Goal: Task Accomplishment & Management: Complete application form

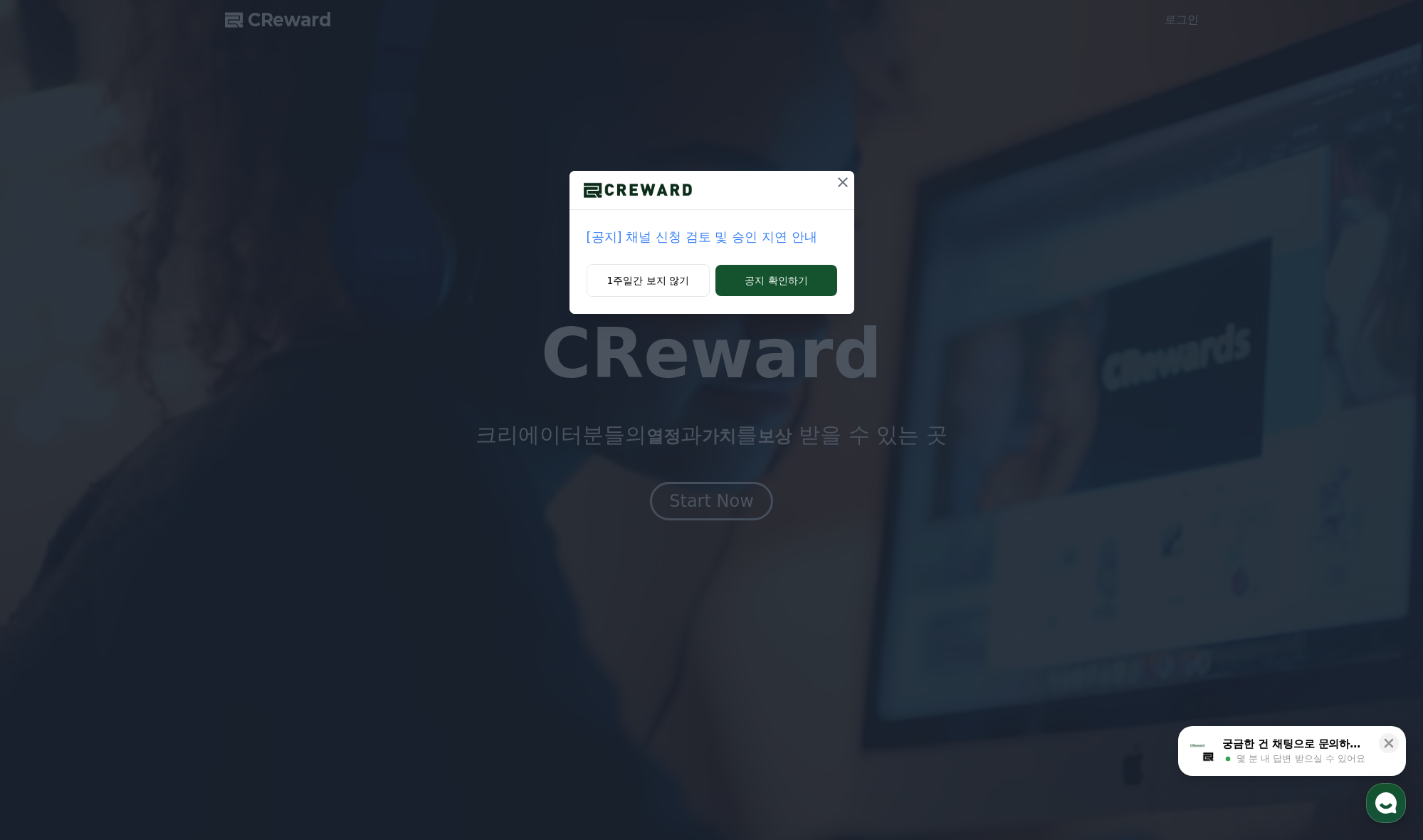
click at [841, 182] on icon at bounding box center [842, 182] width 10 height 10
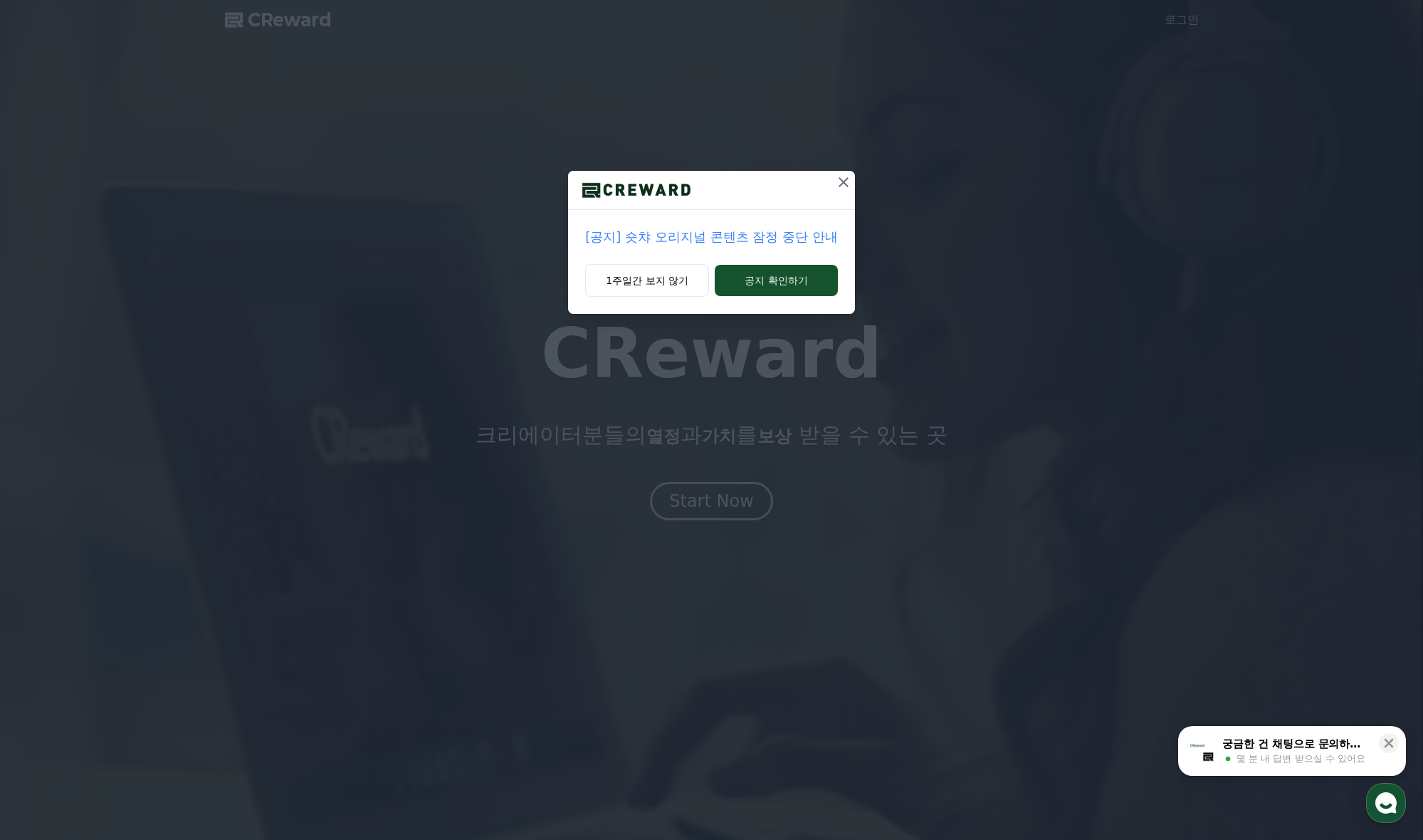
click at [840, 190] on icon at bounding box center [843, 182] width 17 height 17
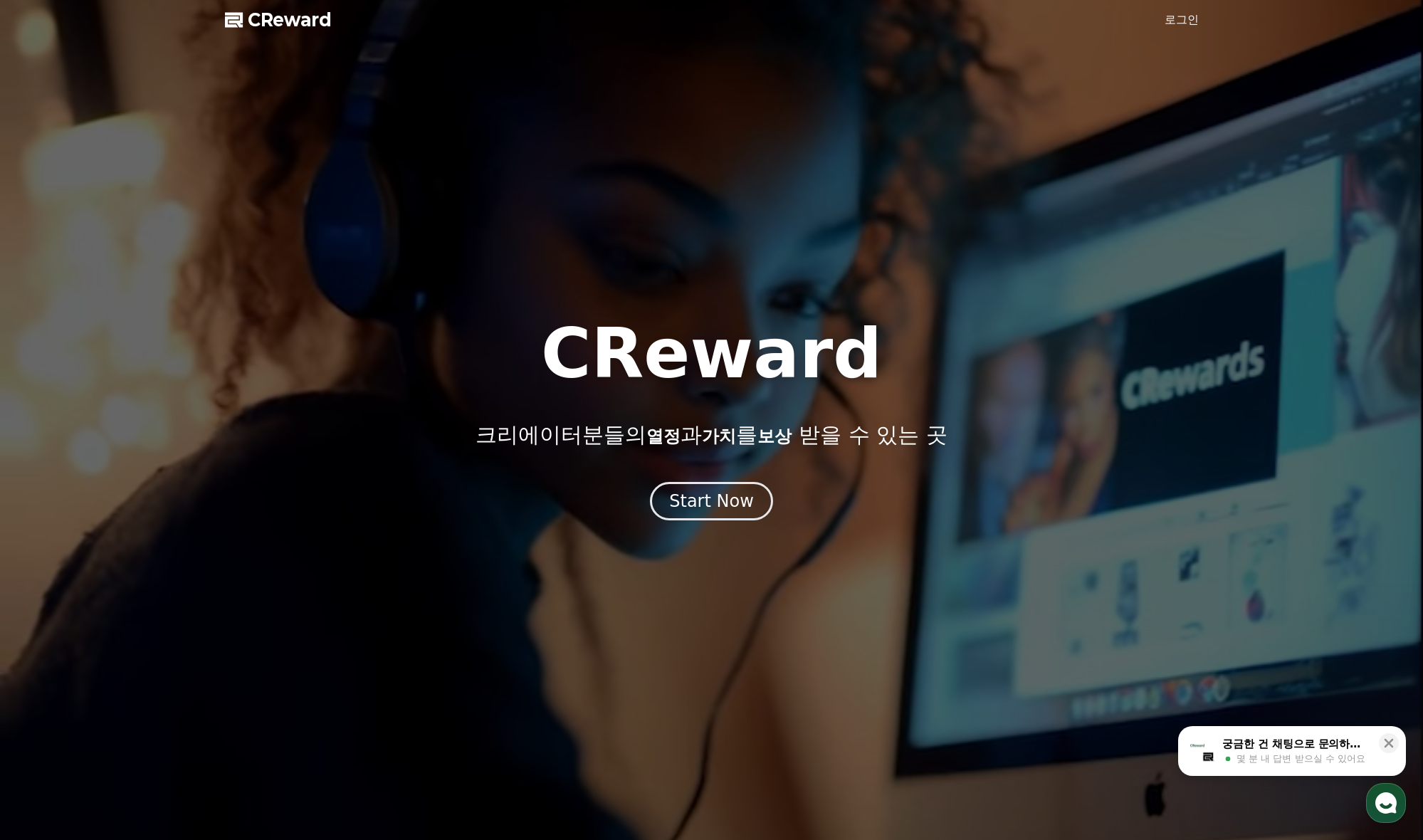
click at [1197, 22] on link "로그인" at bounding box center [1181, 19] width 34 height 17
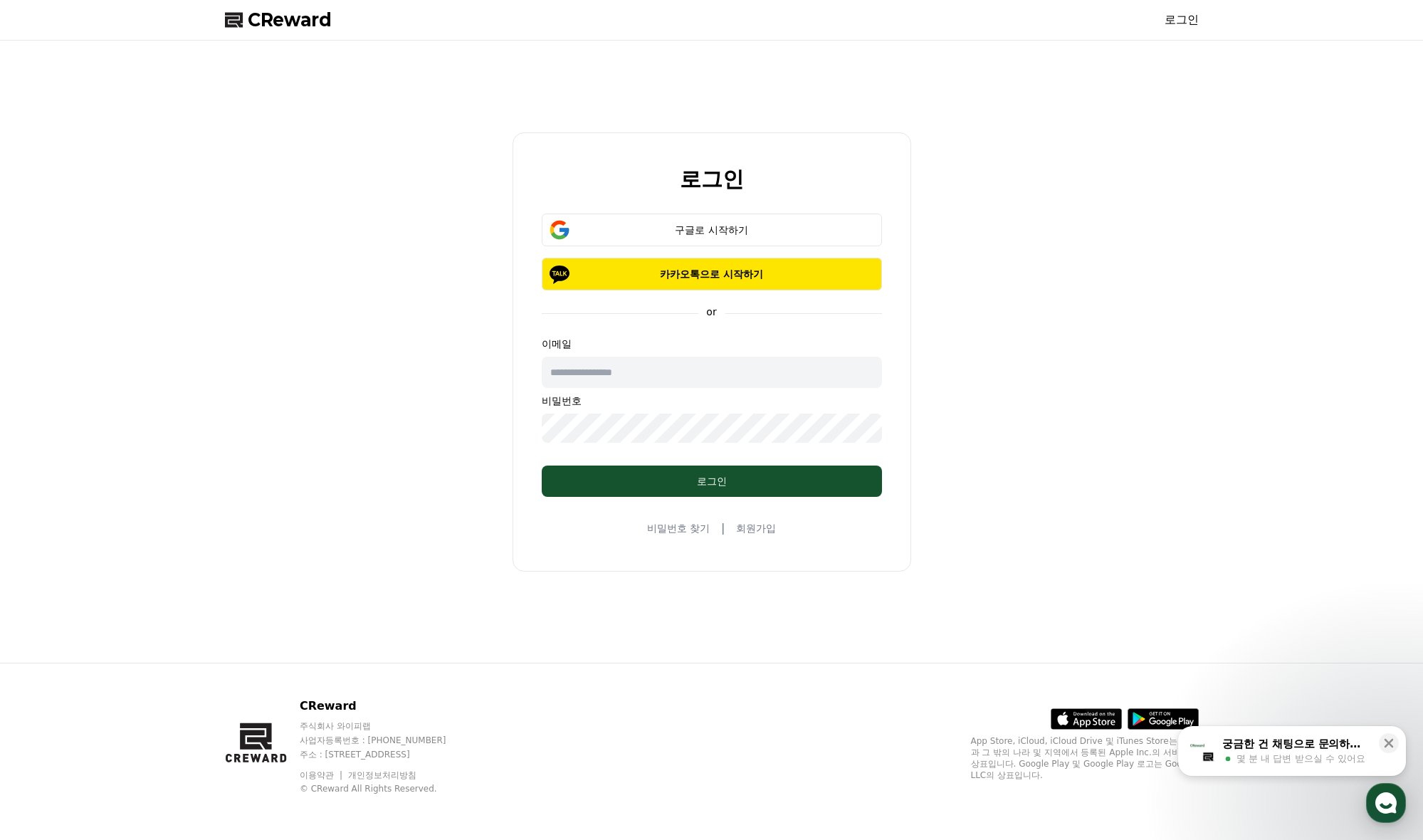
click at [758, 525] on link "회원가입" at bounding box center [755, 528] width 40 height 14
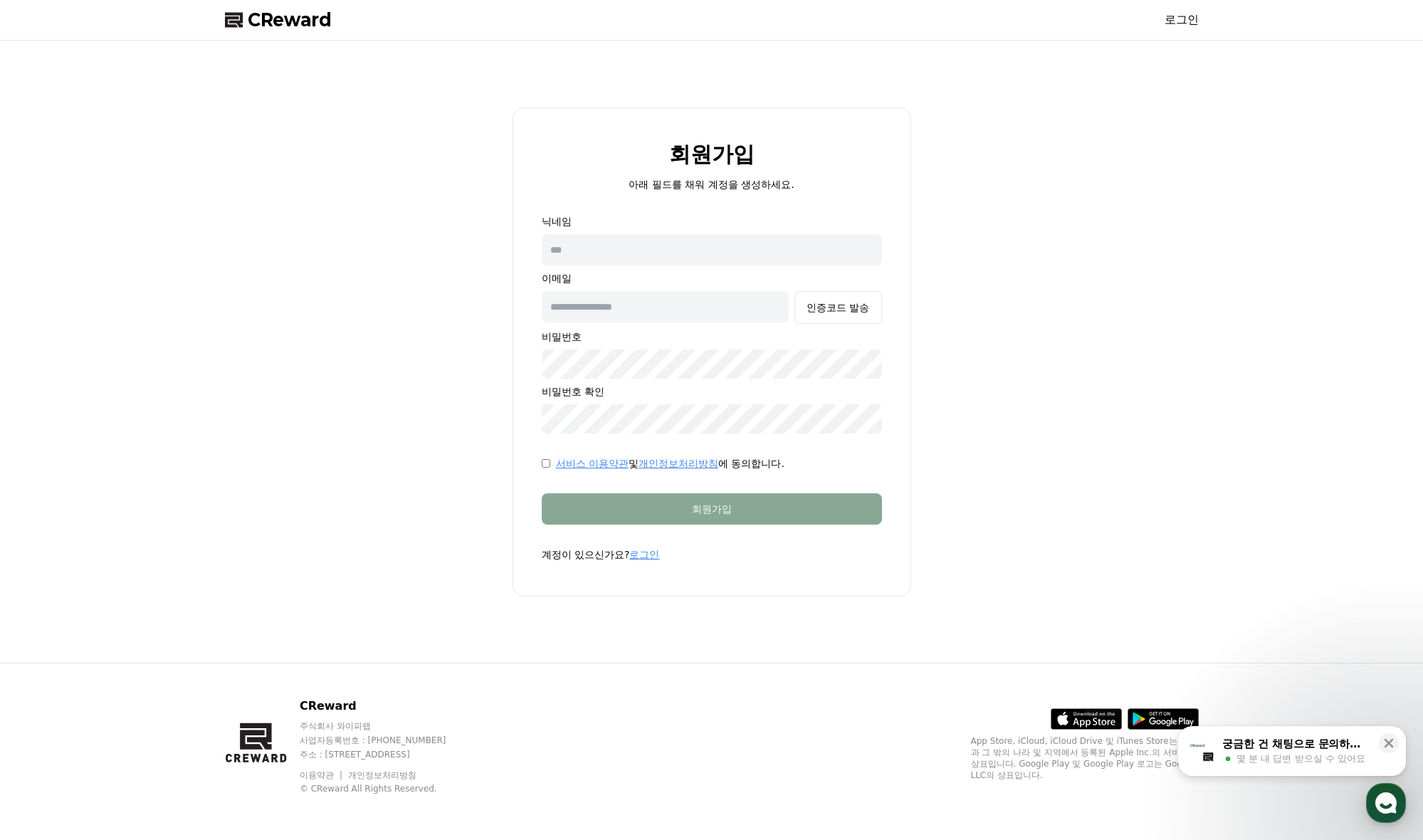
click at [708, 262] on input "text" at bounding box center [711, 250] width 340 height 32
click at [708, 255] on input "text" at bounding box center [711, 250] width 340 height 32
type input "*"
type input "*********"
click at [663, 296] on input "text" at bounding box center [665, 307] width 248 height 32
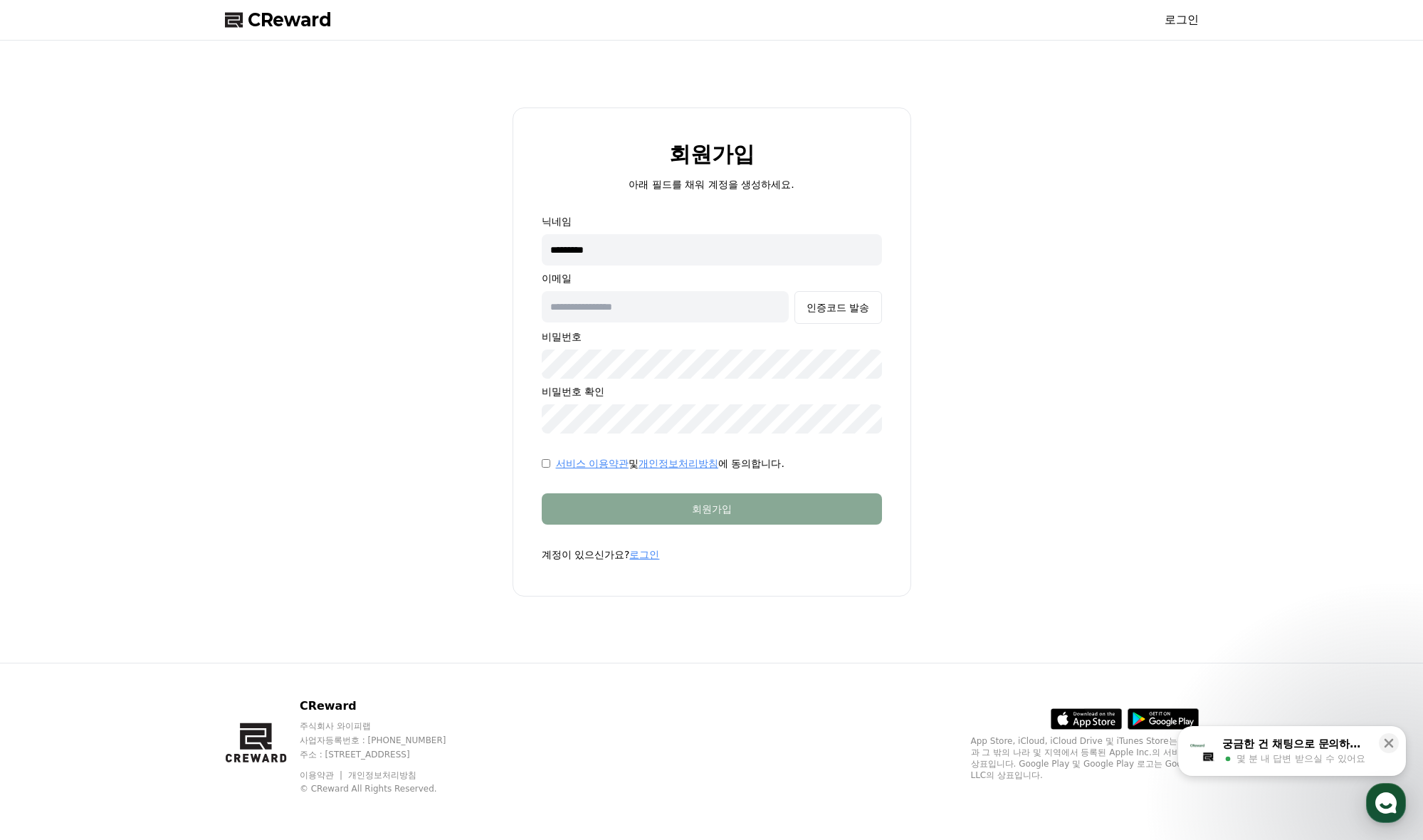
click at [653, 305] on input "text" at bounding box center [665, 307] width 248 height 32
type input "**********"
click at [866, 314] on button "인증코드 발송" at bounding box center [837, 307] width 87 height 32
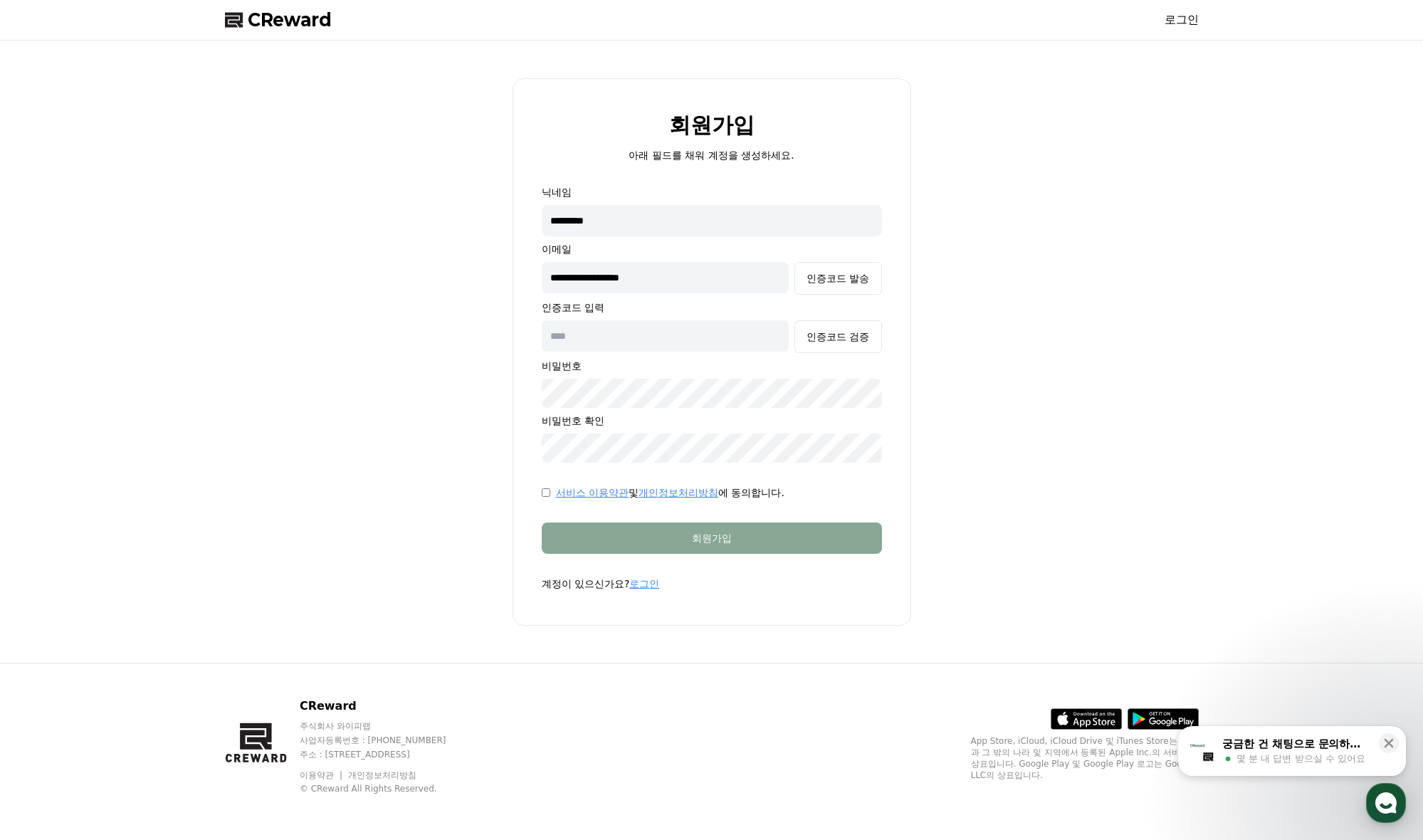
click at [715, 330] on input "text" at bounding box center [665, 336] width 248 height 32
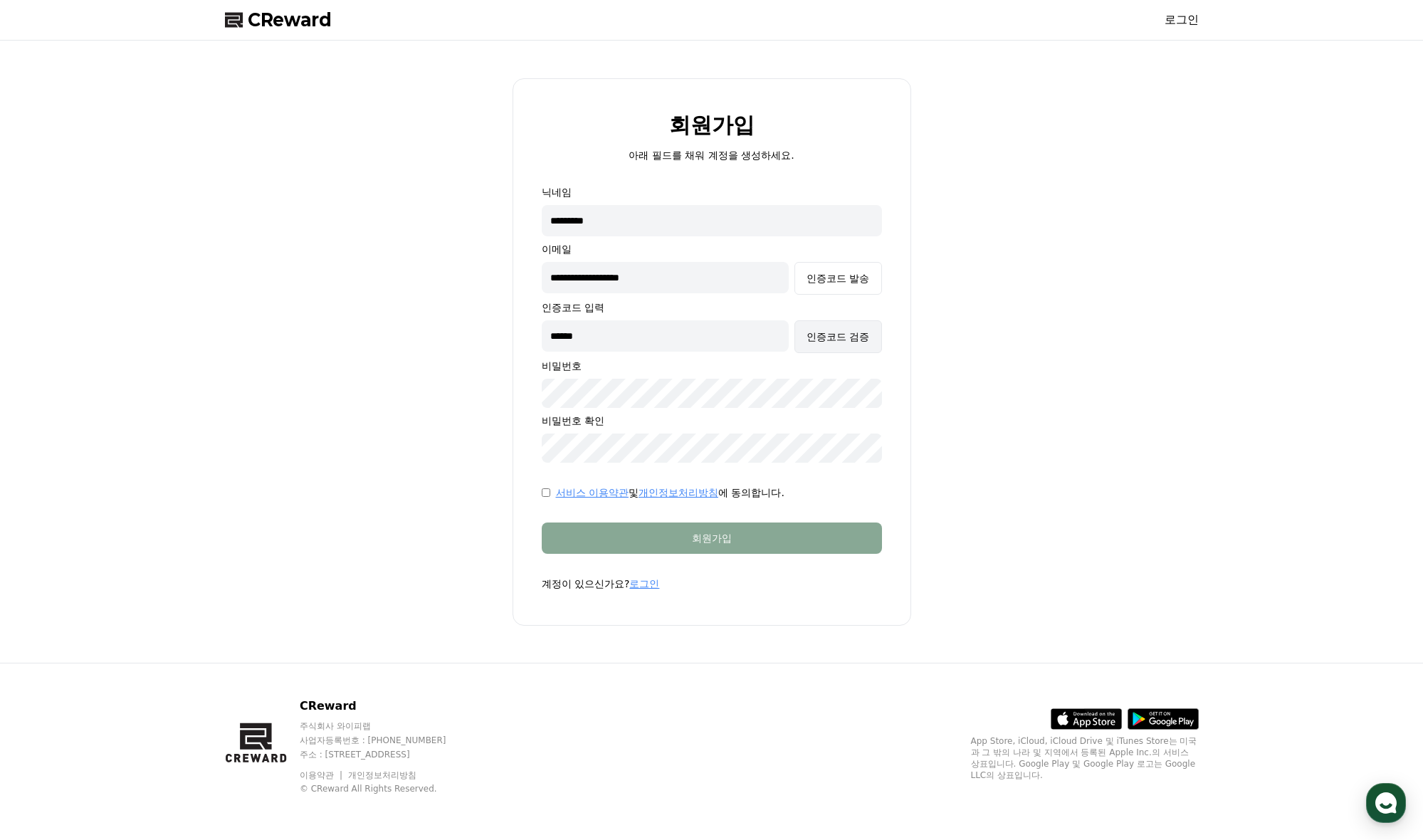
type input "******"
click at [823, 340] on div "인증코드 검증" at bounding box center [837, 336] width 62 height 14
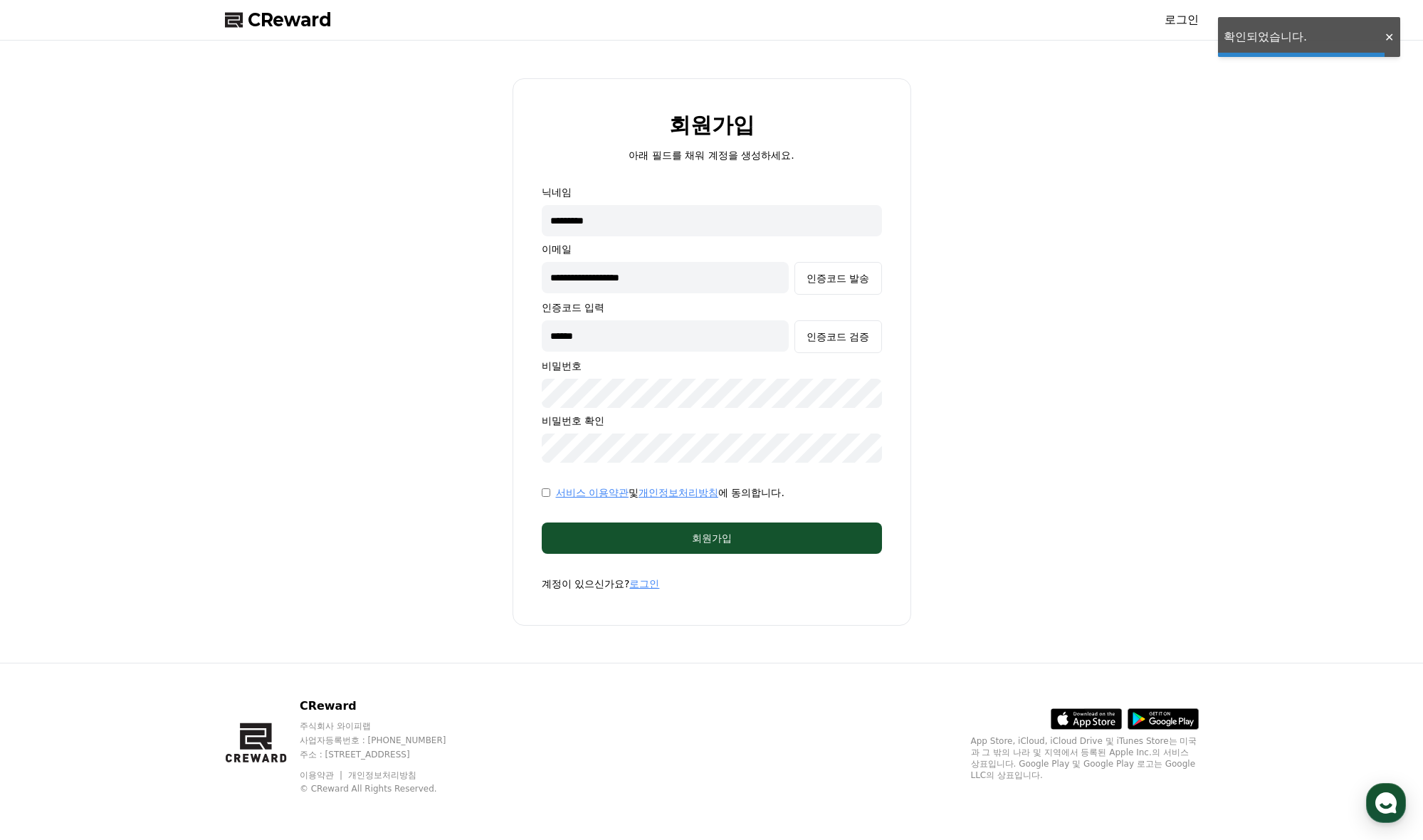
scroll to position [0, 0]
click at [769, 548] on button "회원가입" at bounding box center [711, 538] width 340 height 32
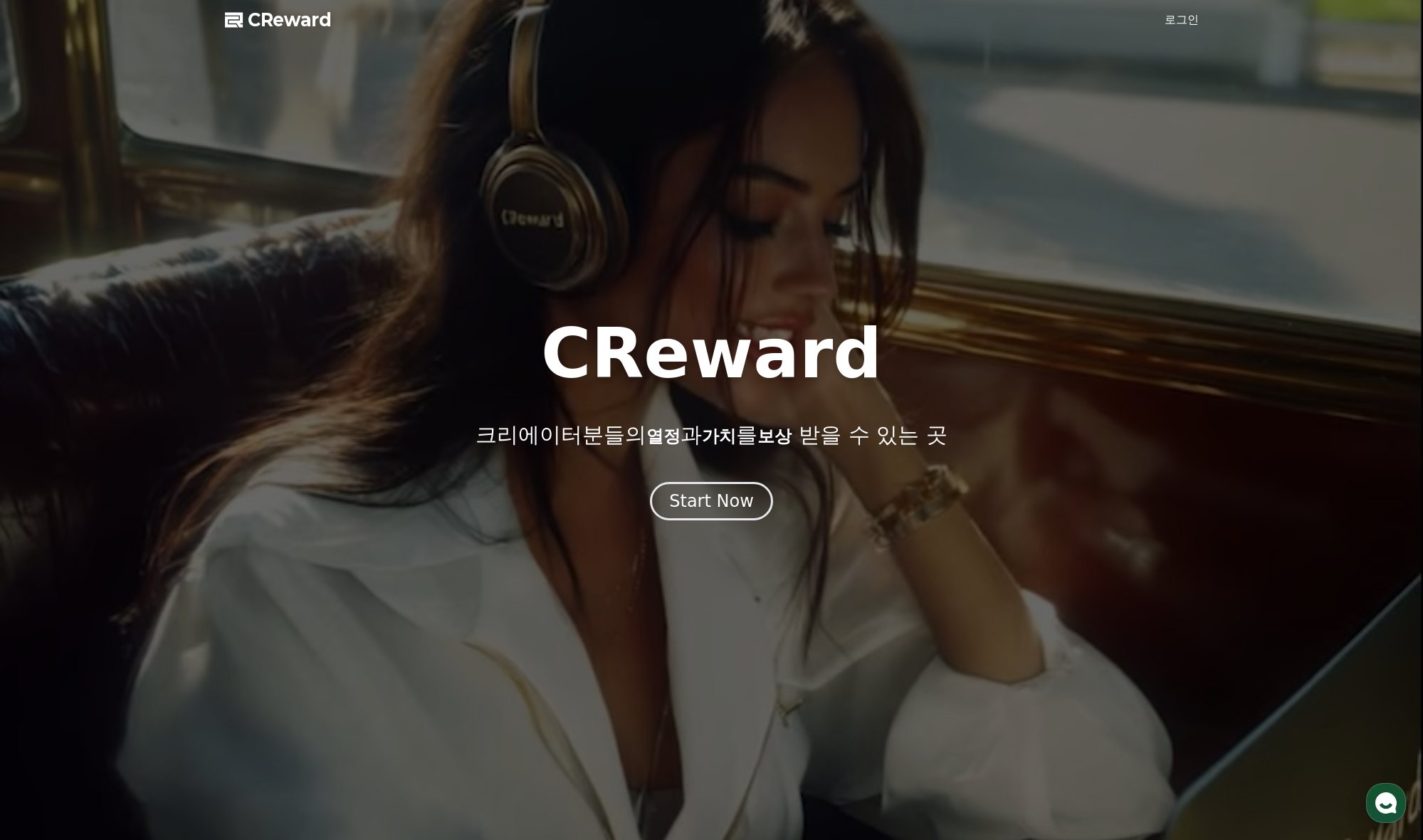
drag, startPoint x: 1193, startPoint y: 25, endPoint x: 1159, endPoint y: 37, distance: 36.1
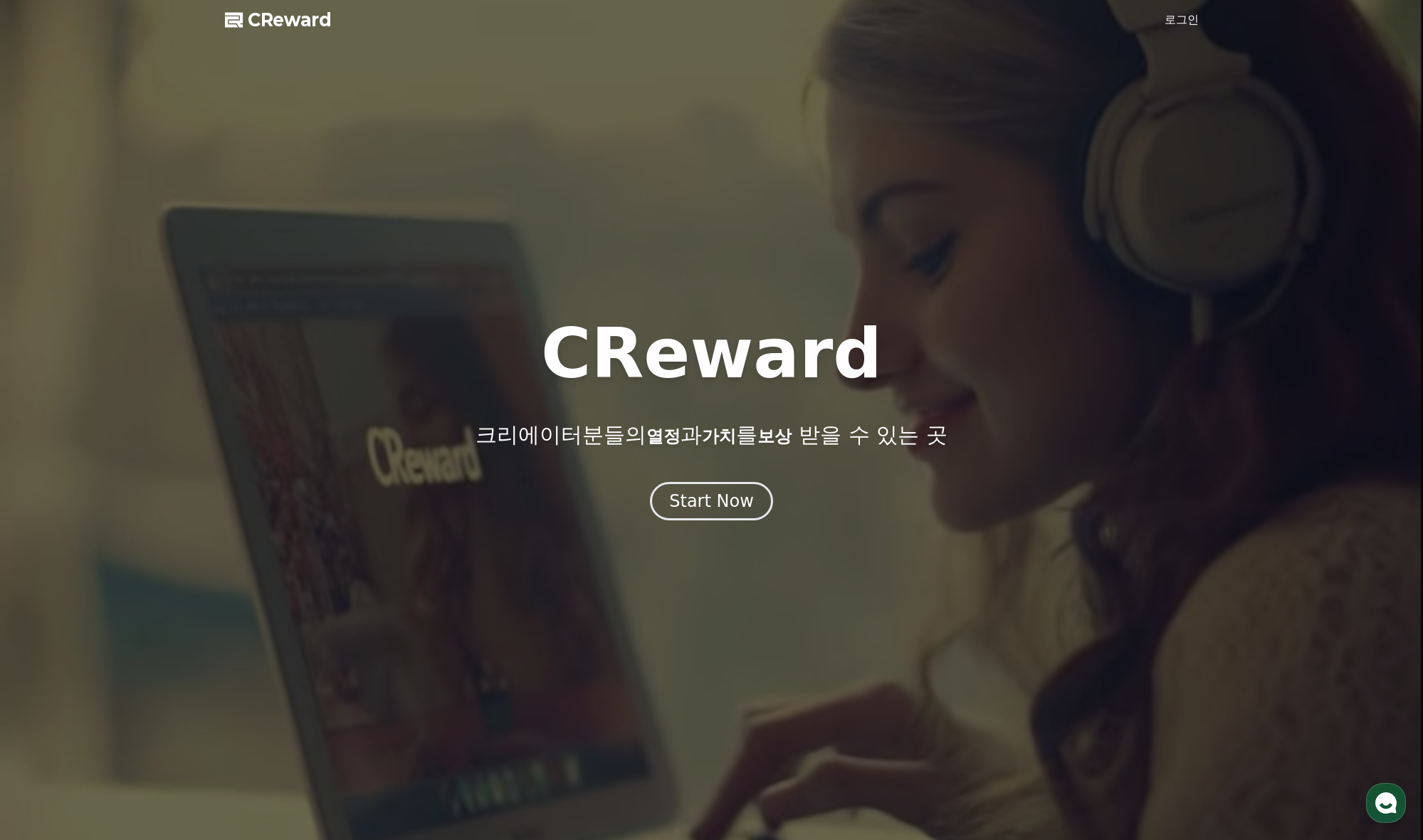
click at [1193, 25] on link "로그인" at bounding box center [1181, 19] width 34 height 17
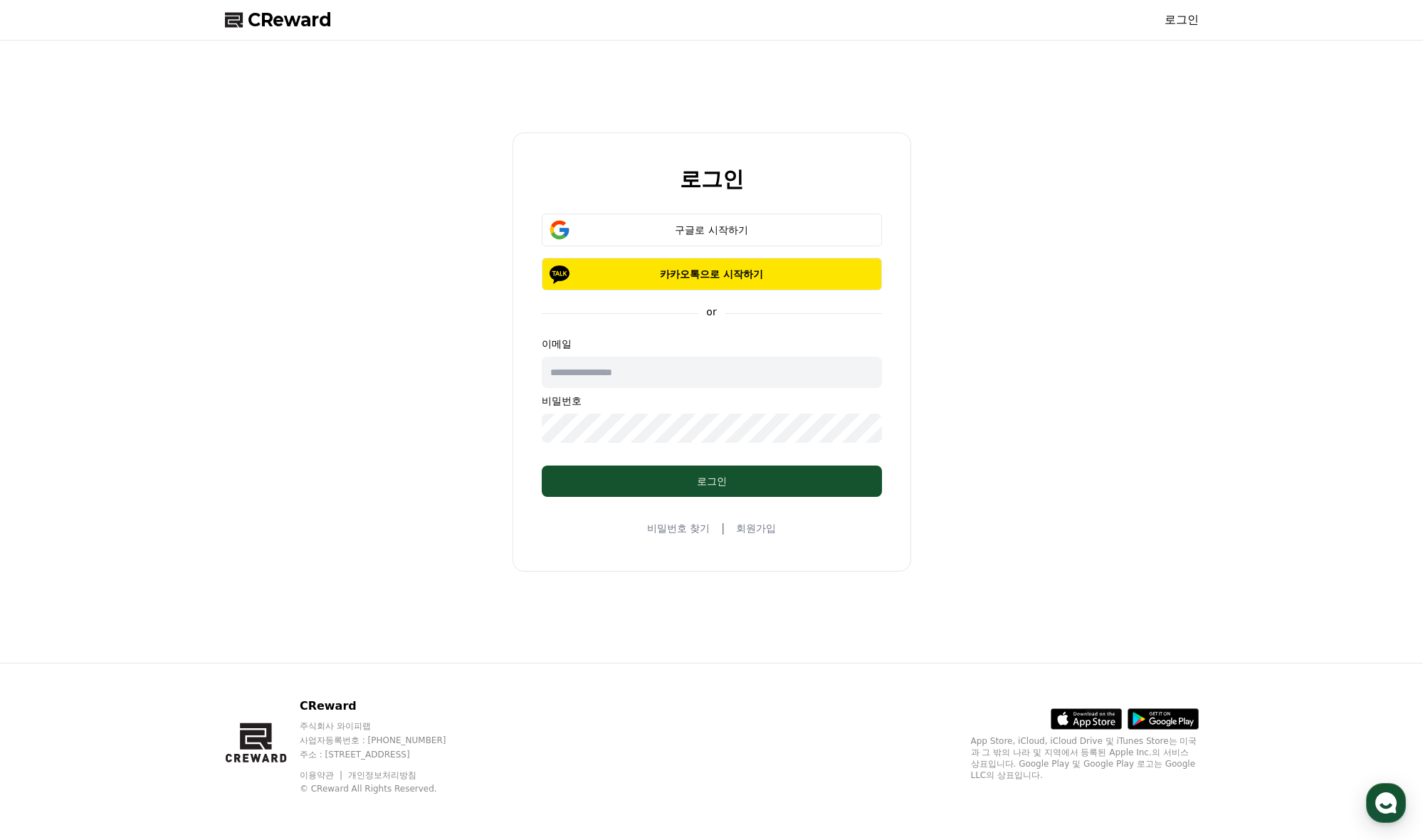
drag, startPoint x: 665, startPoint y: 356, endPoint x: 666, endPoint y: 363, distance: 7.1
click at [665, 359] on div "이메일 비밀번호" at bounding box center [711, 389] width 340 height 106
click at [666, 366] on input "text" at bounding box center [711, 372] width 340 height 32
click at [660, 373] on input "text" at bounding box center [711, 372] width 340 height 32
type input "**********"
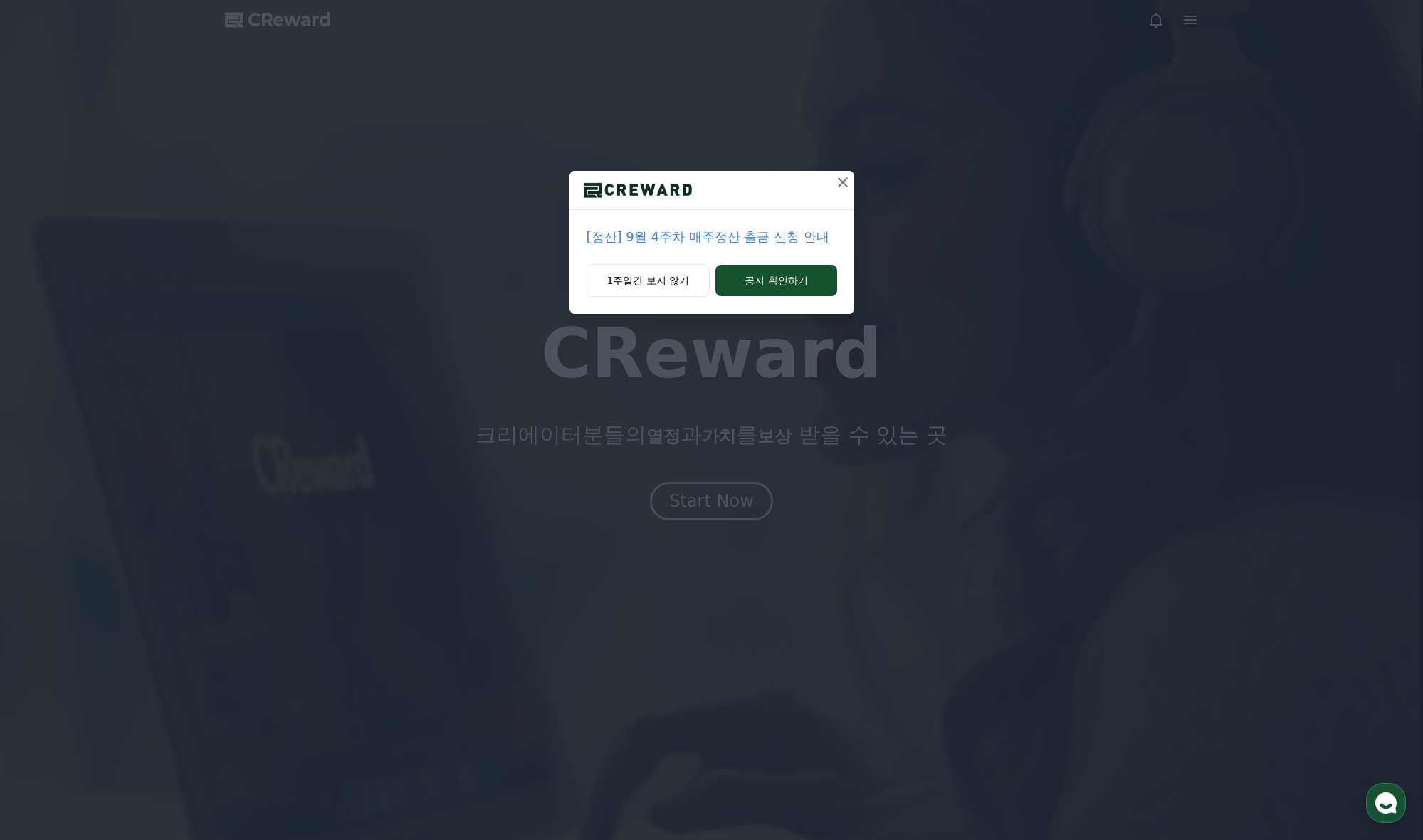
click at [837, 181] on icon at bounding box center [842, 182] width 17 height 17
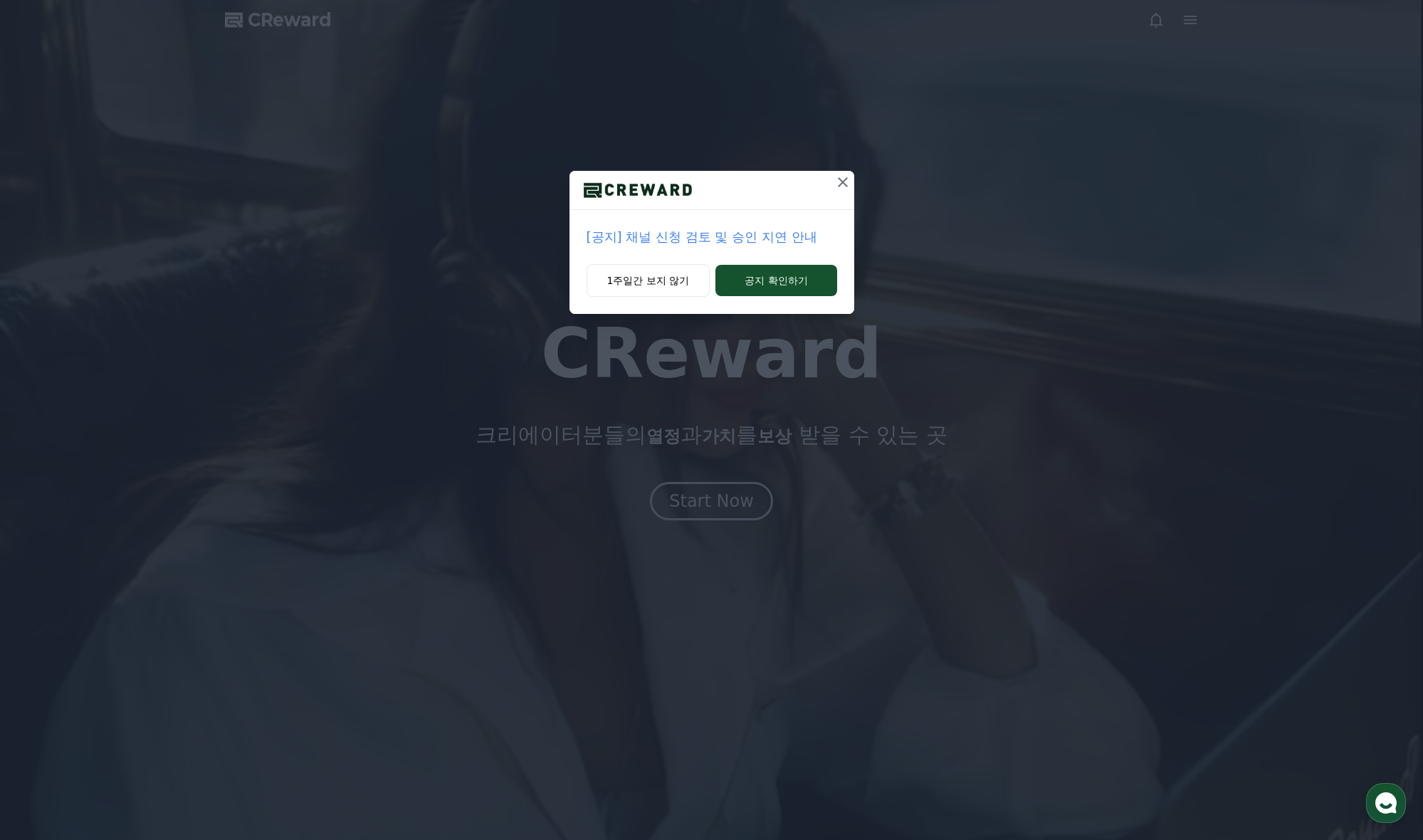
drag, startPoint x: 848, startPoint y: 183, endPoint x: 863, endPoint y: 377, distance: 194.6
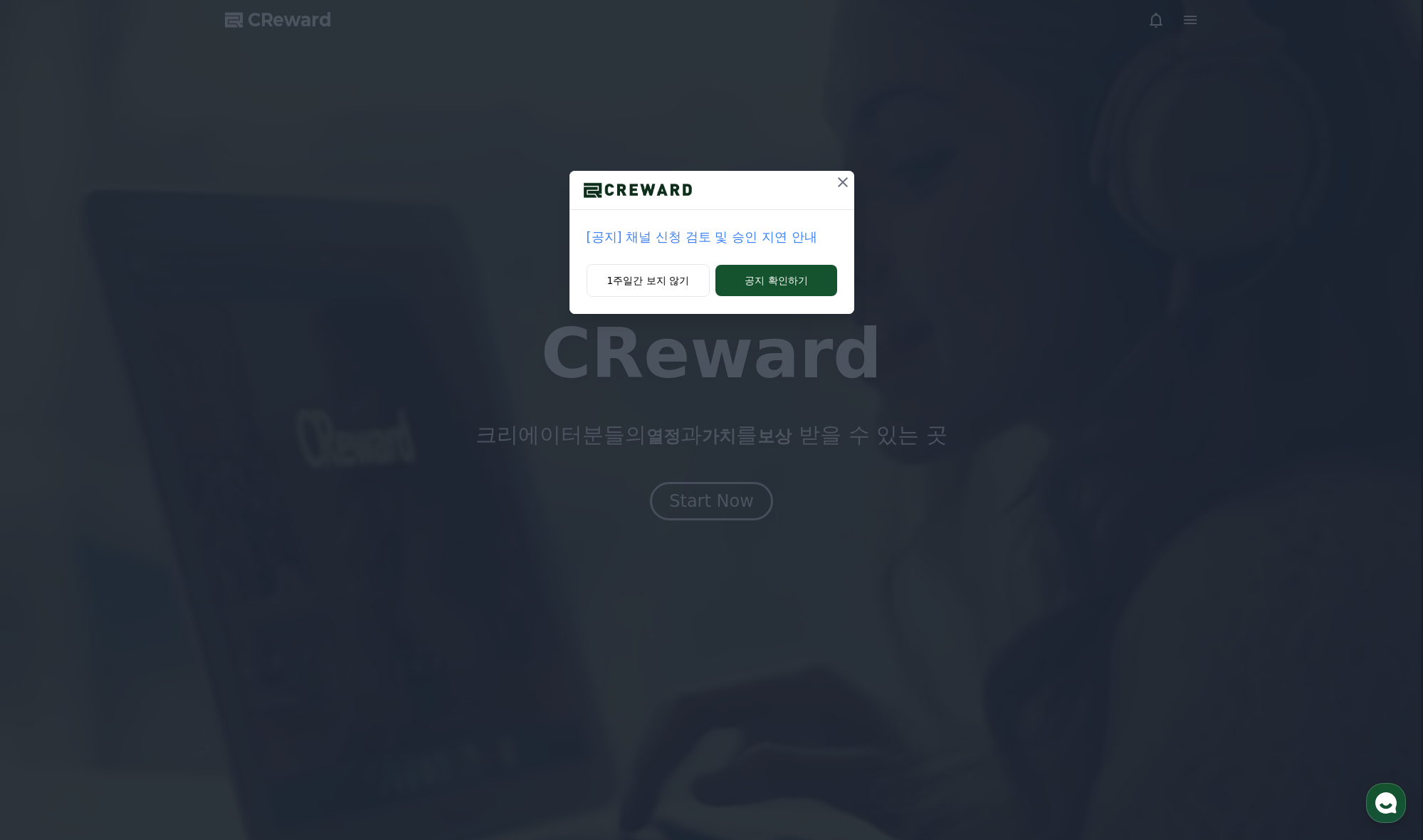
click at [848, 186] on icon at bounding box center [842, 182] width 17 height 17
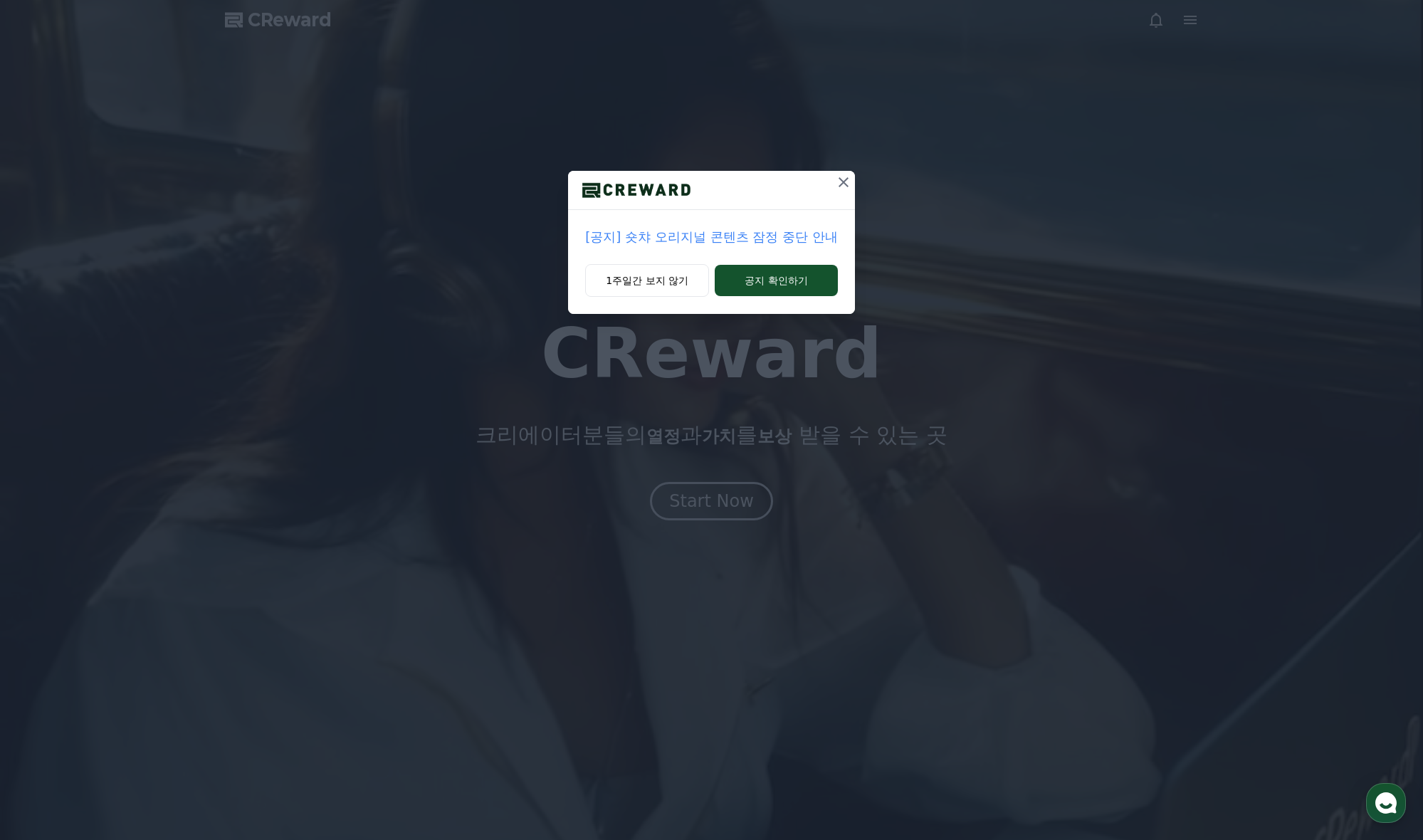
drag, startPoint x: 844, startPoint y: 183, endPoint x: 844, endPoint y: 213, distance: 30.0
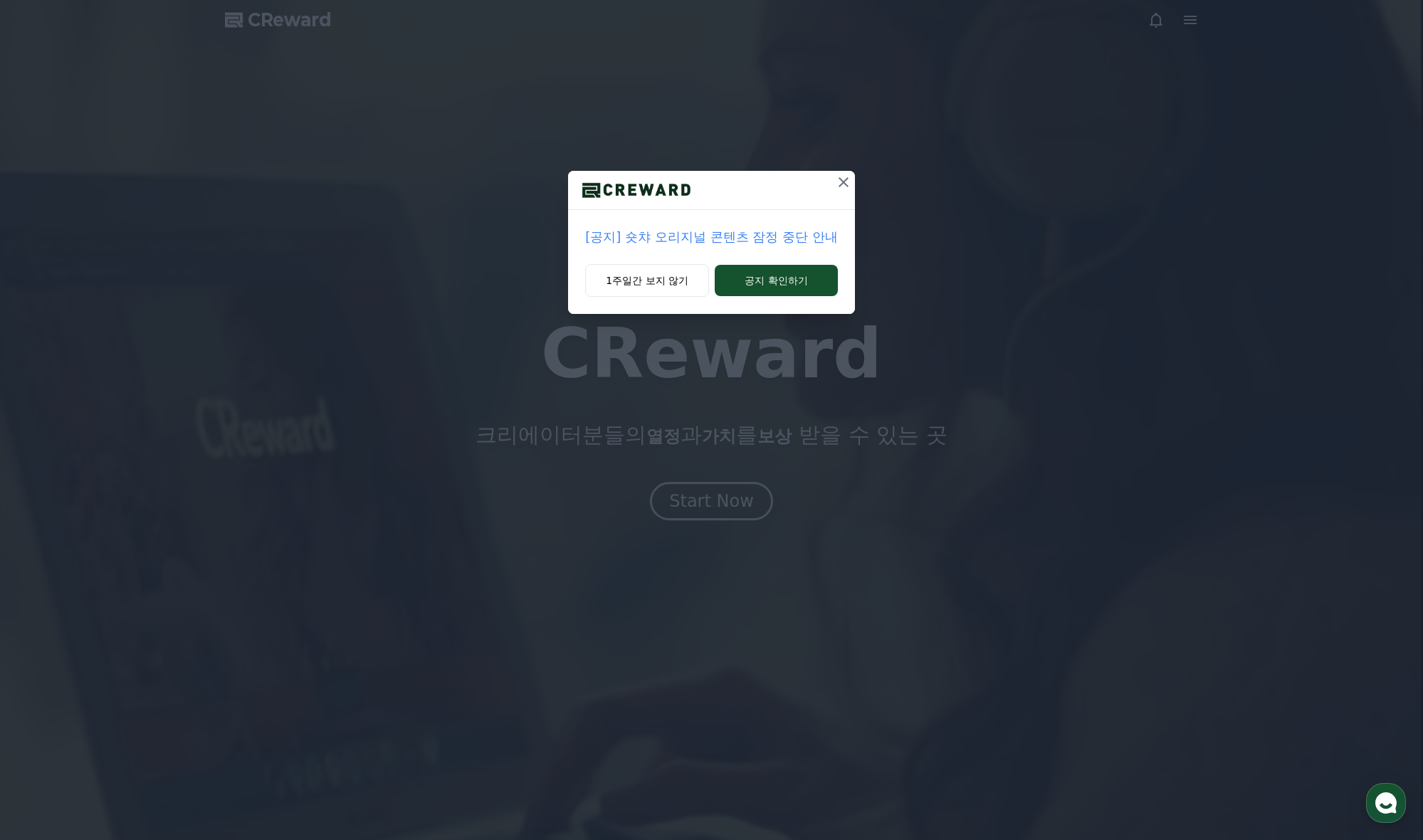
click at [844, 183] on icon at bounding box center [843, 182] width 10 height 10
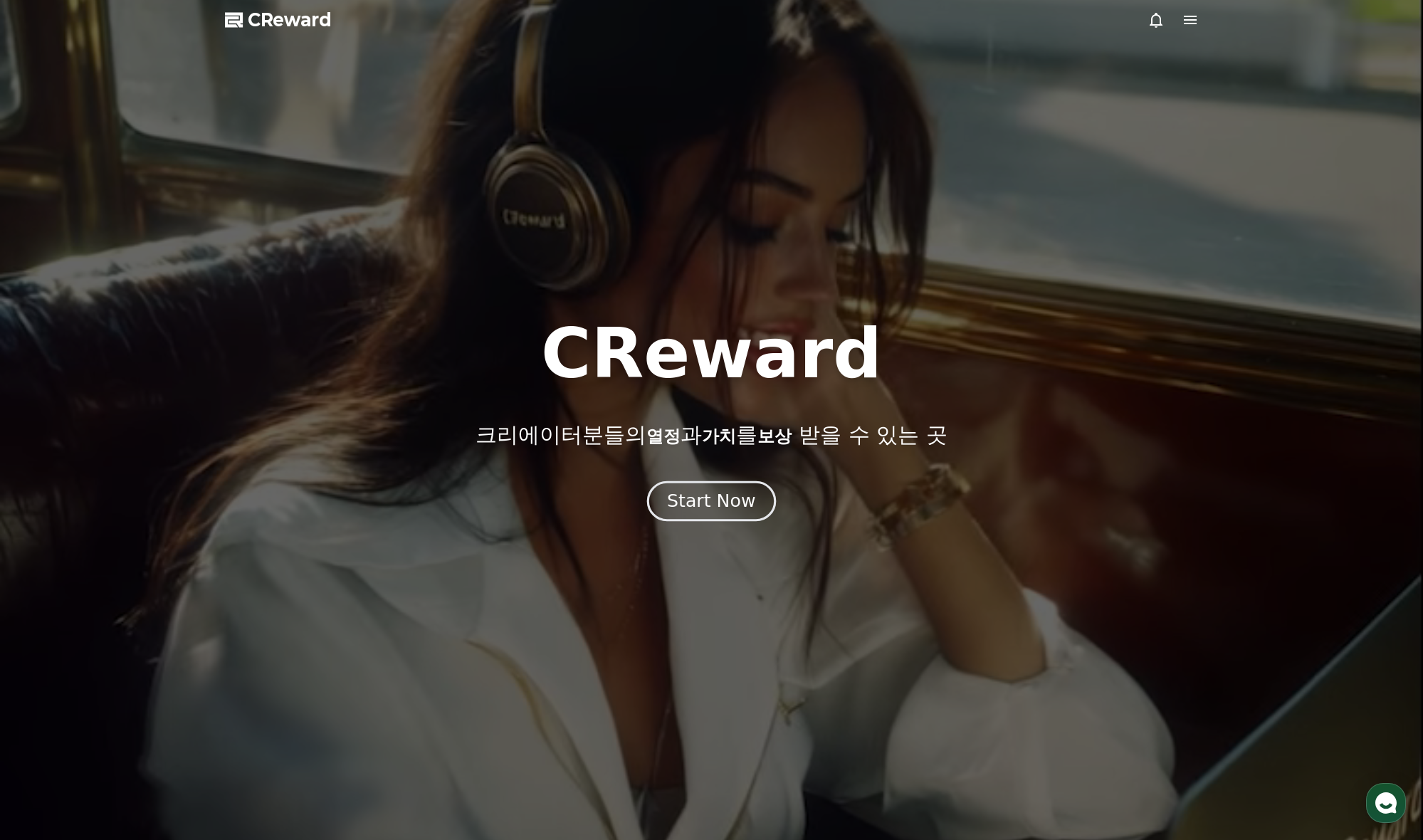
click at [737, 503] on div "Start Now" at bounding box center [711, 501] width 89 height 25
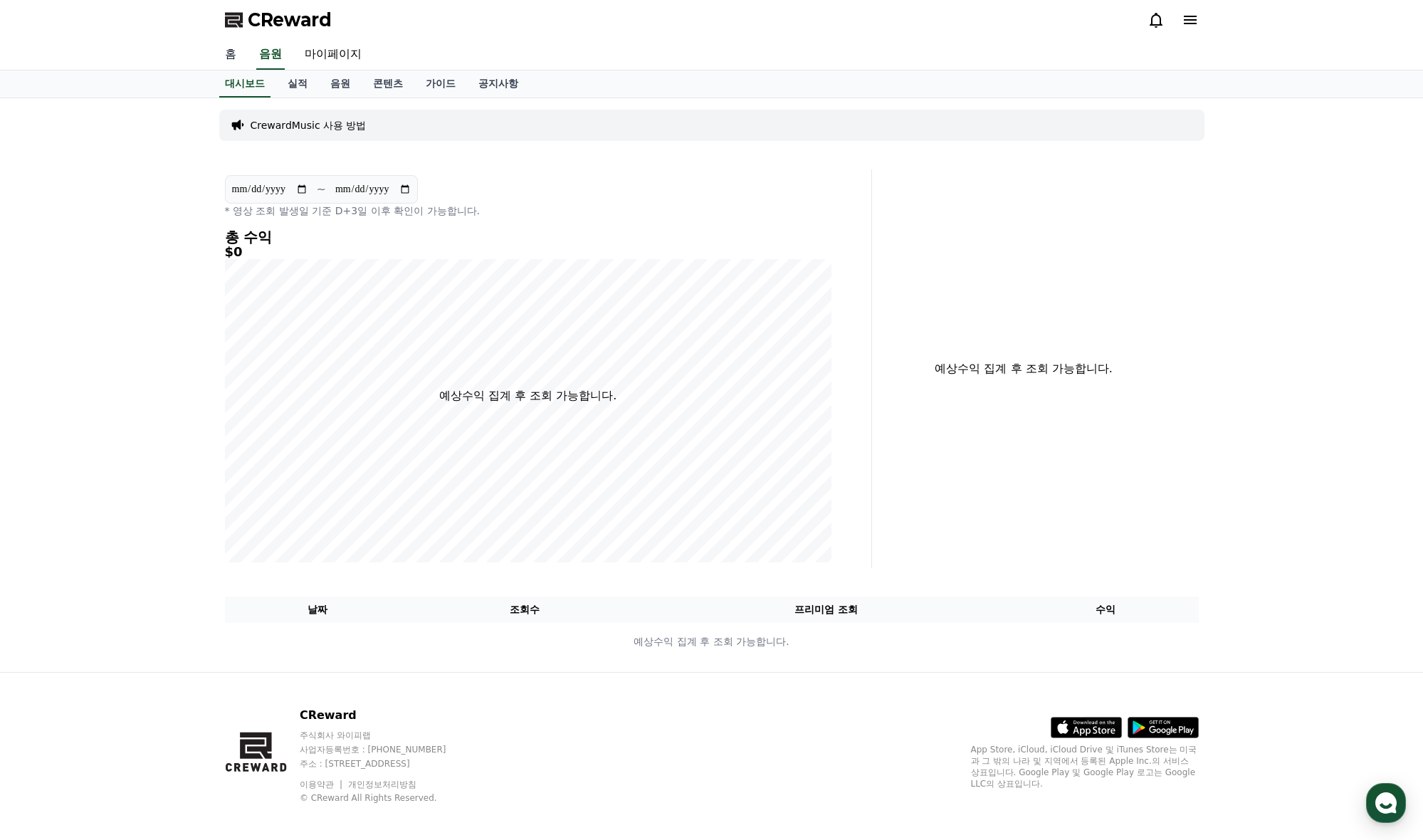
click at [226, 54] on link "홈" at bounding box center [230, 54] width 34 height 30
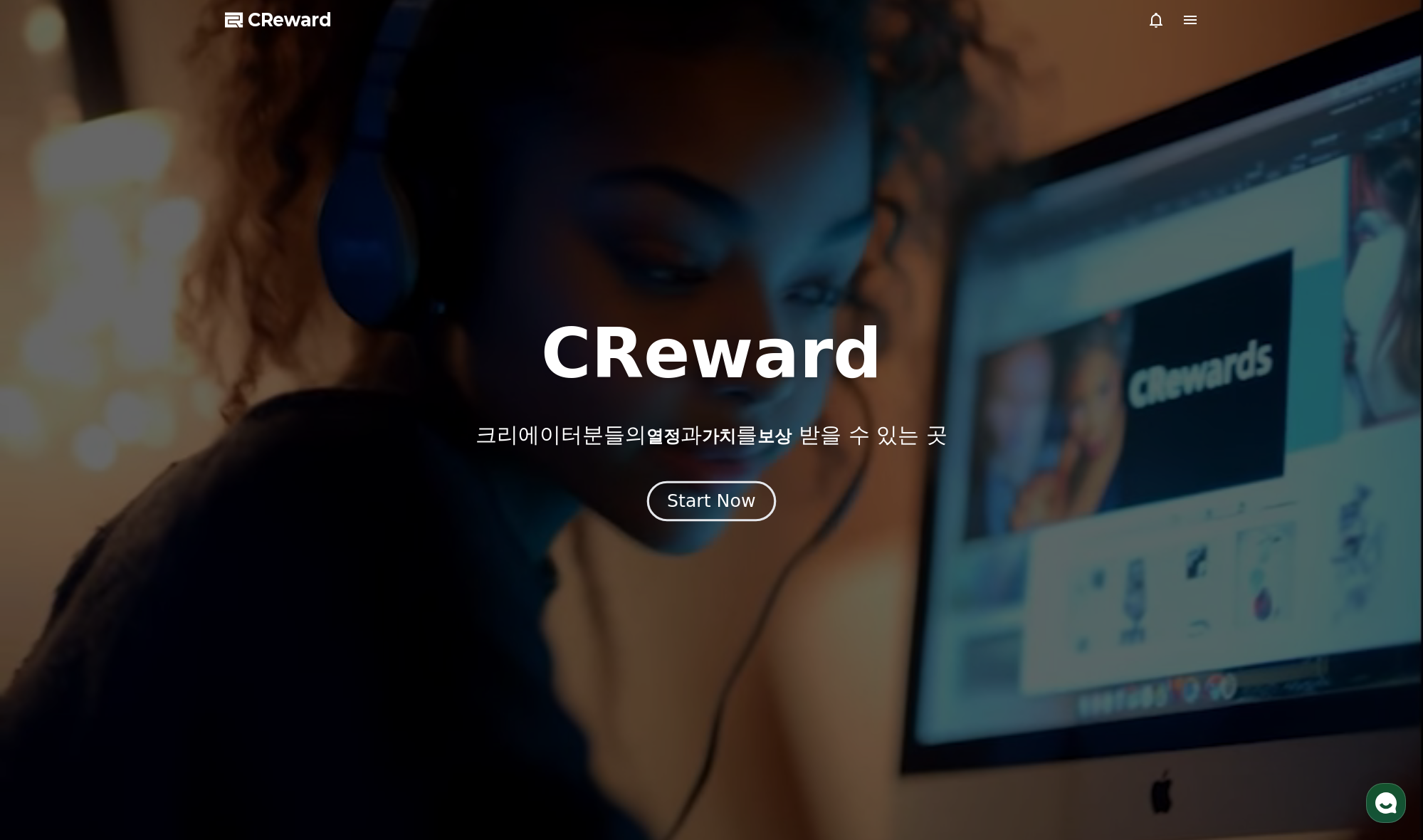
click at [679, 485] on button "Start Now" at bounding box center [711, 501] width 129 height 40
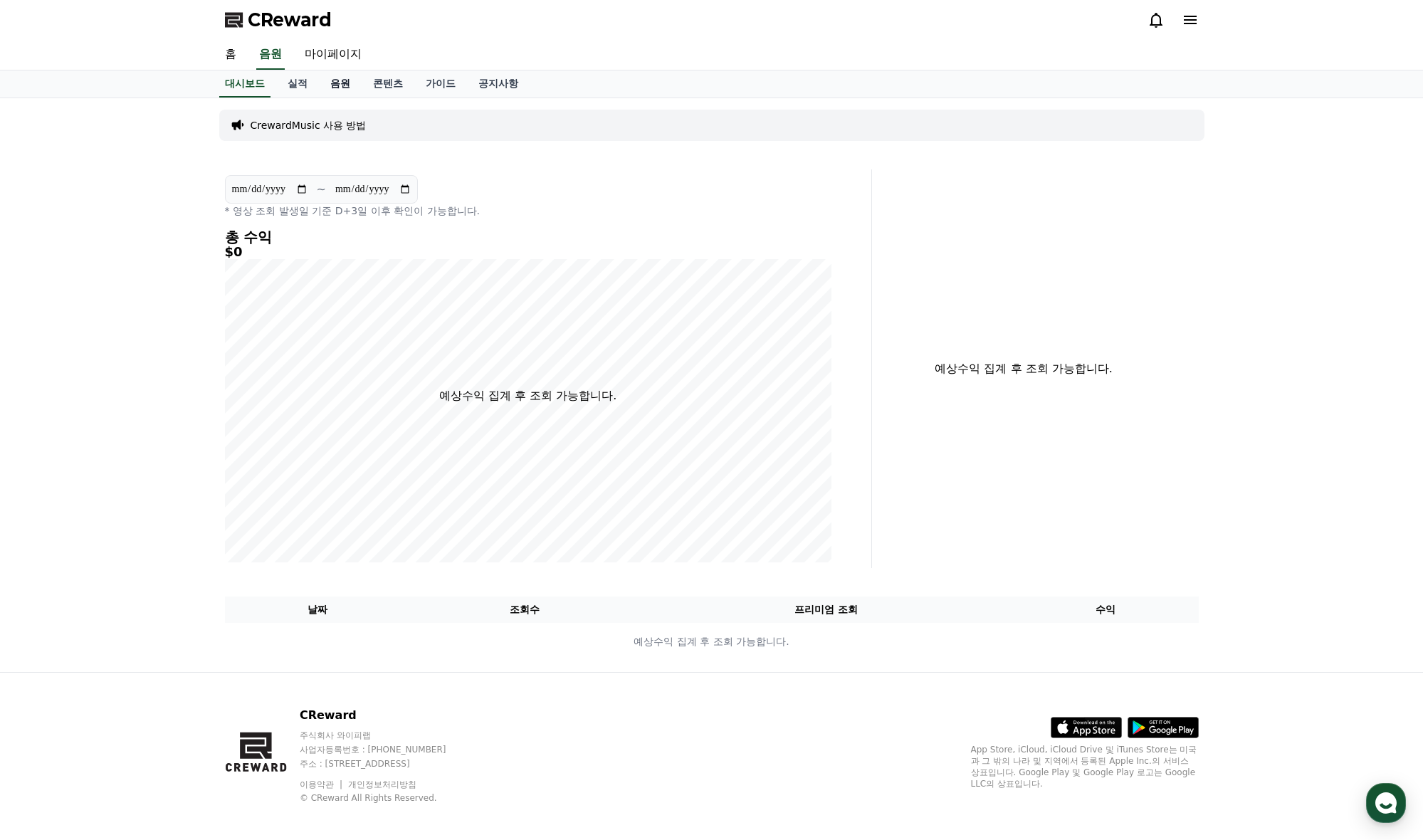
click at [331, 82] on link "음원" at bounding box center [340, 83] width 43 height 27
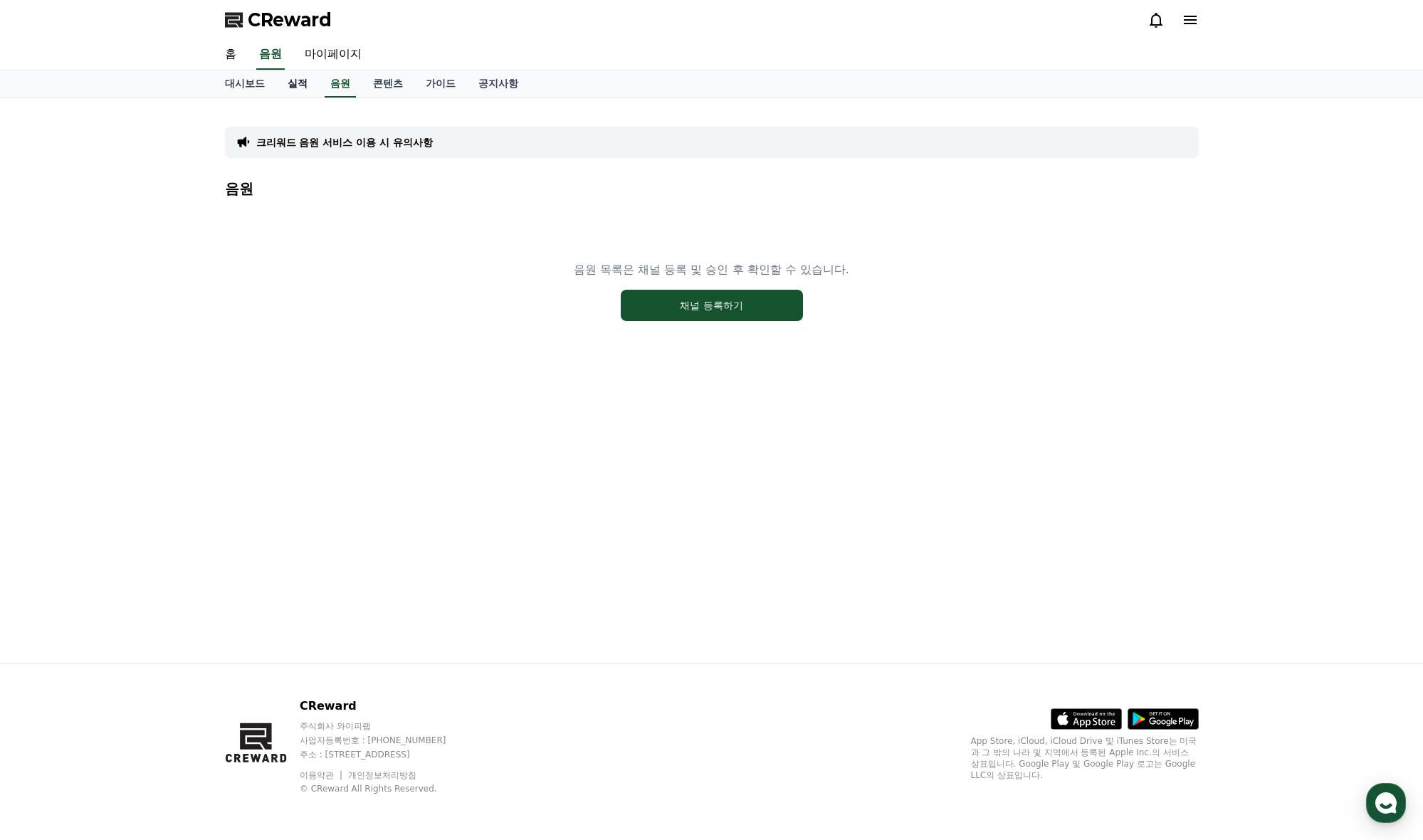
click at [292, 89] on link "실적" at bounding box center [298, 83] width 43 height 27
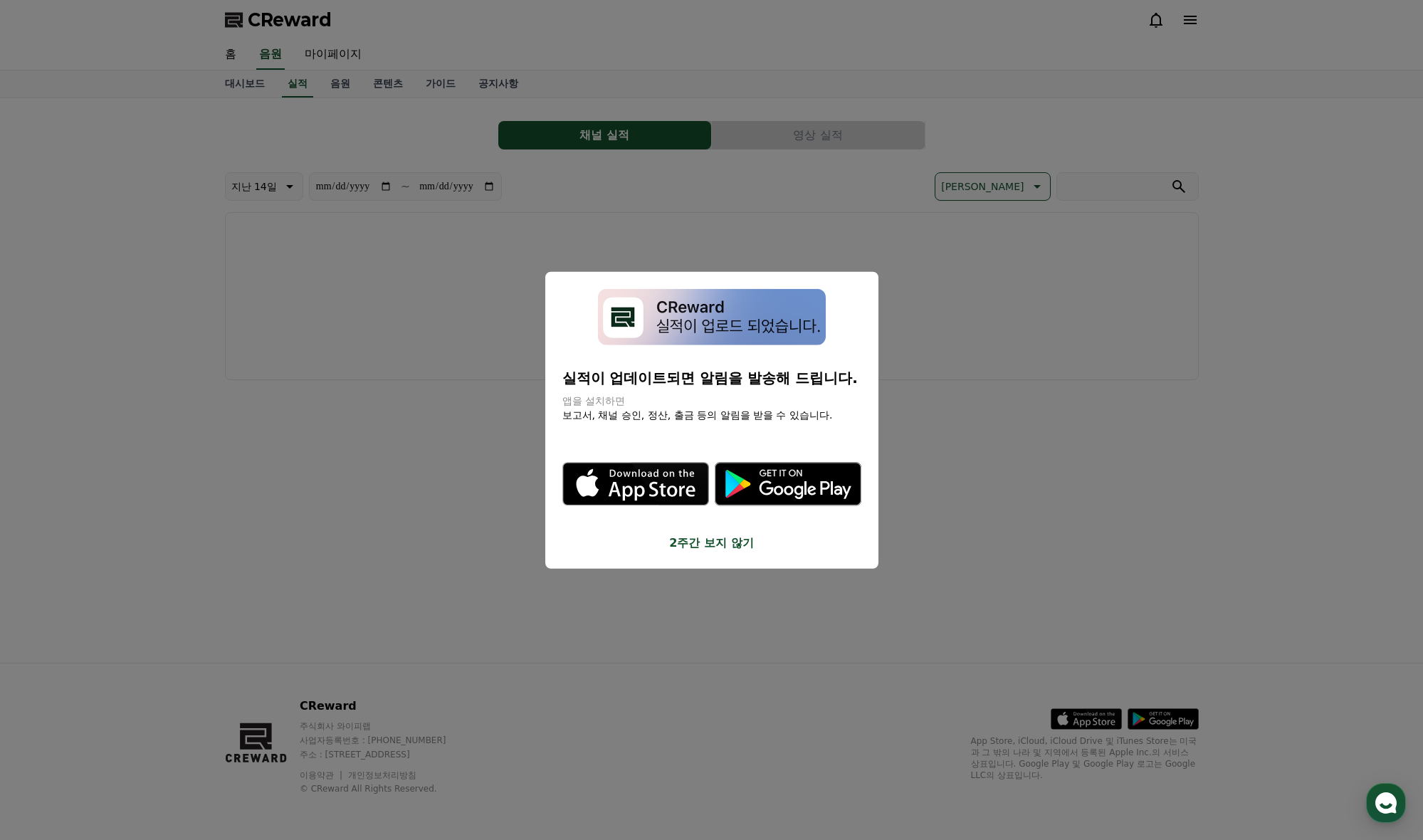
click at [451, 168] on button "close modal" at bounding box center [711, 420] width 1423 height 840
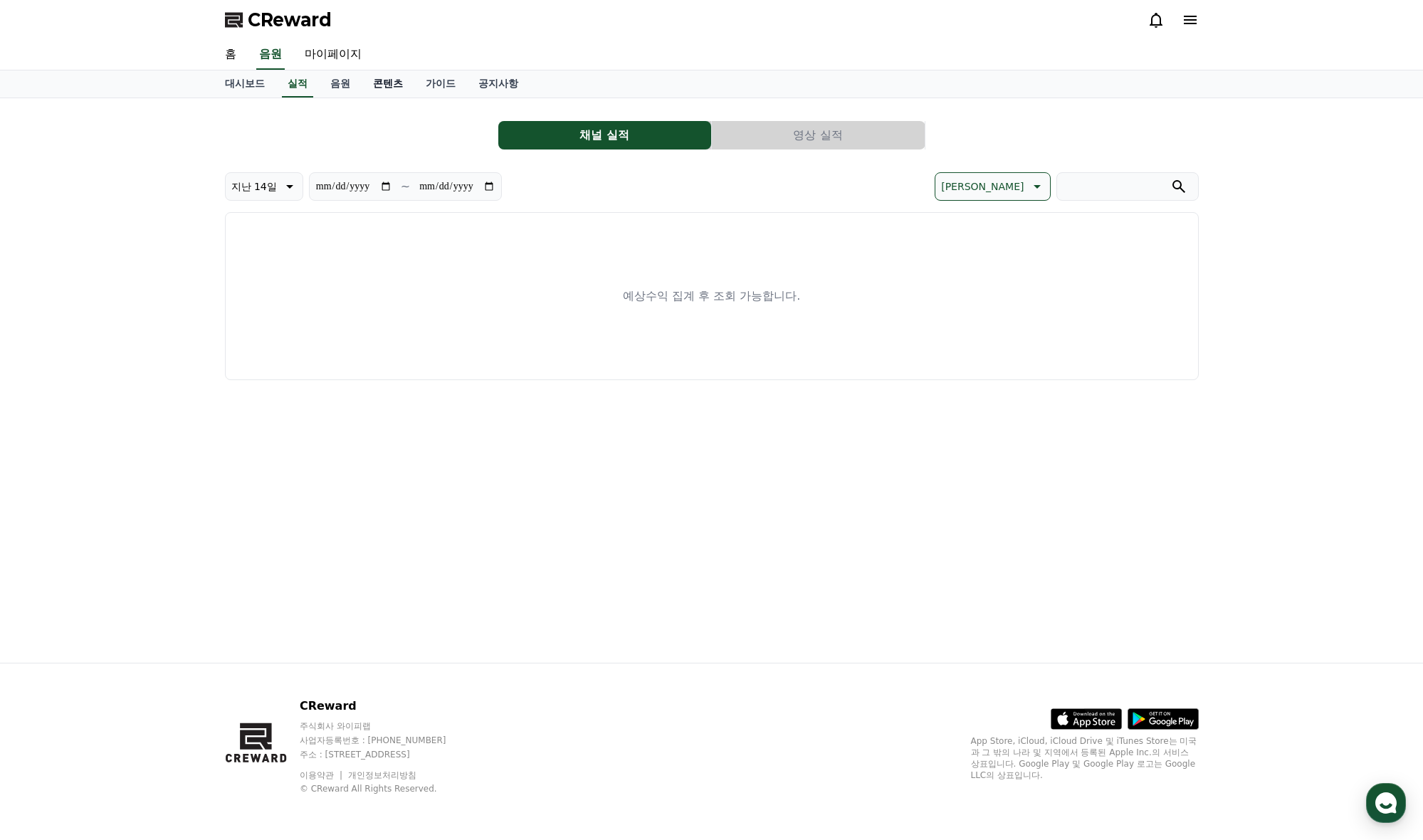
click at [363, 86] on link "콘텐츠" at bounding box center [388, 83] width 53 height 27
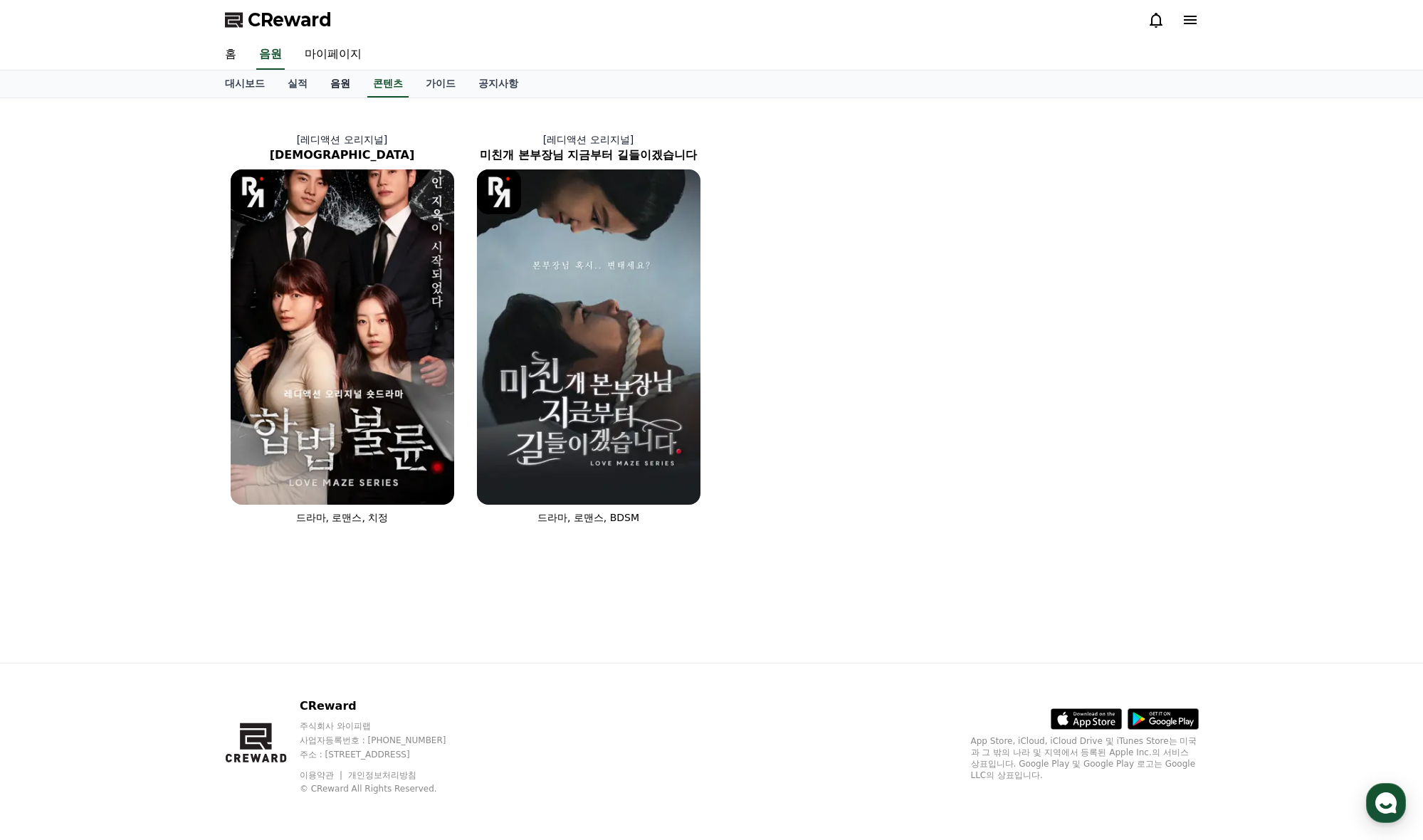
click at [330, 83] on link "음원" at bounding box center [340, 83] width 43 height 27
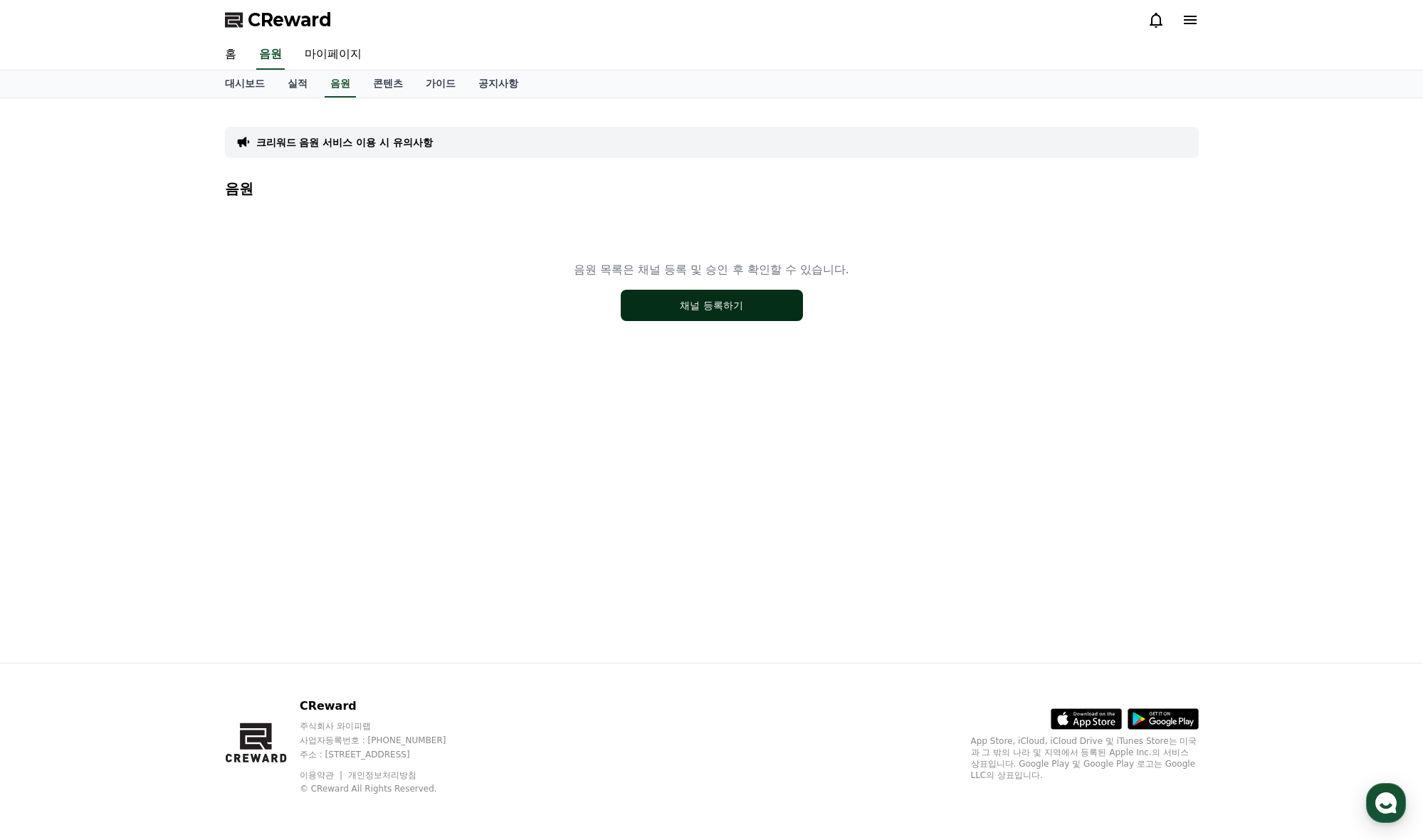
click at [737, 305] on button "채널 등록하기" at bounding box center [712, 305] width 183 height 32
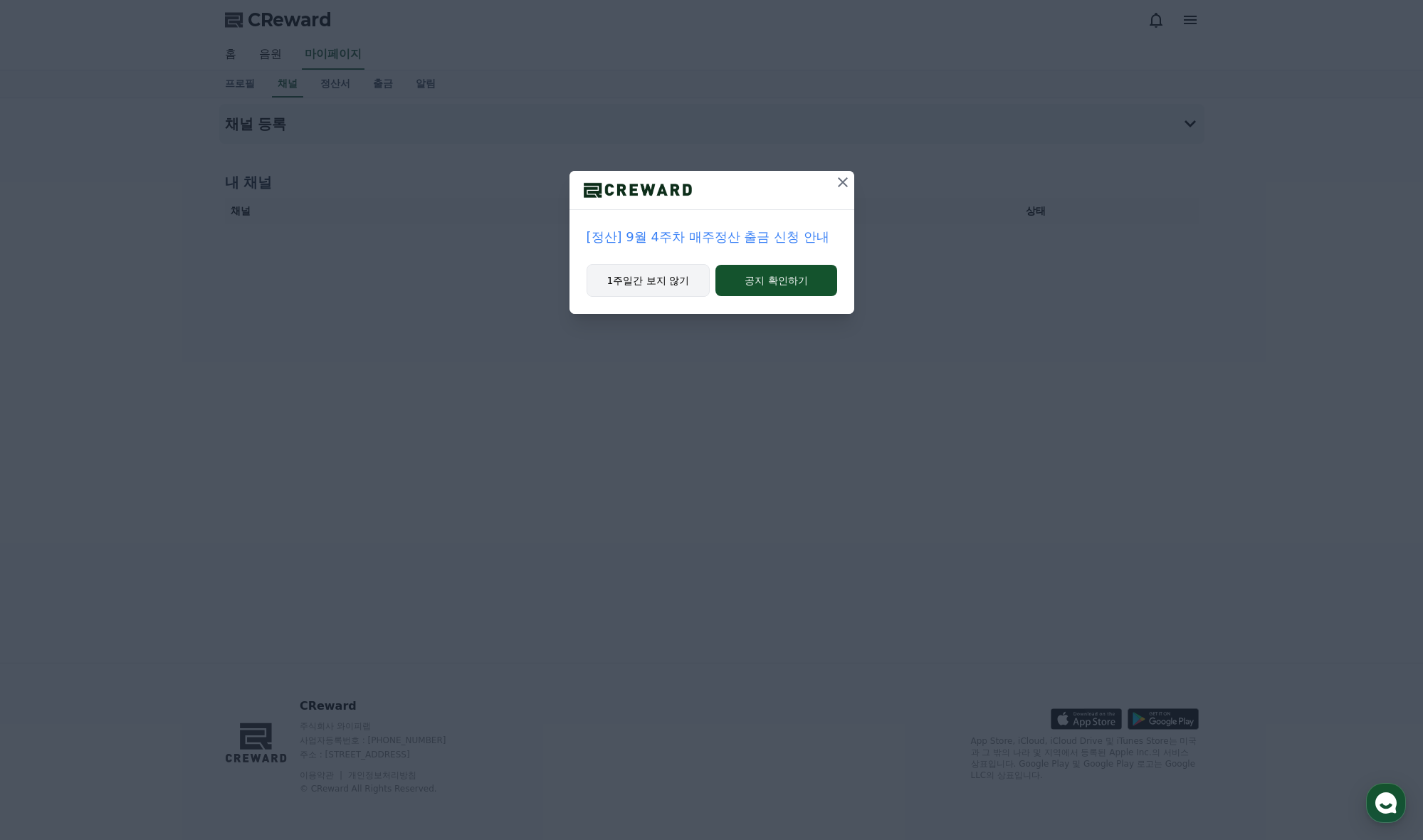
click at [674, 286] on button "1주일간 보지 않기" at bounding box center [648, 280] width 124 height 32
click at [676, 285] on button "1주일간 보지 않기" at bounding box center [648, 280] width 124 height 32
click at [675, 284] on button "1주일간 보지 않기" at bounding box center [646, 280] width 124 height 32
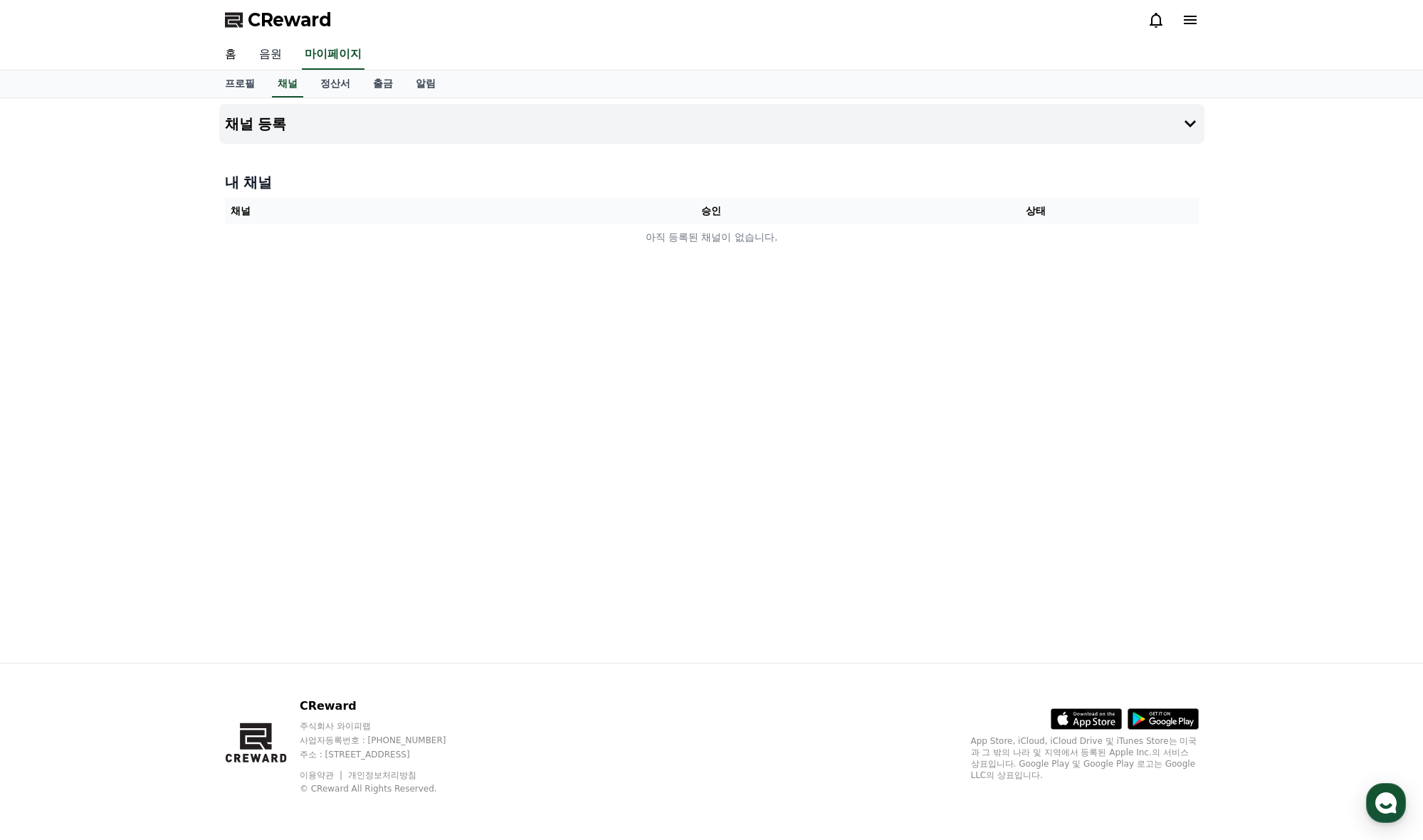
click at [254, 62] on link "음원" at bounding box center [270, 54] width 46 height 30
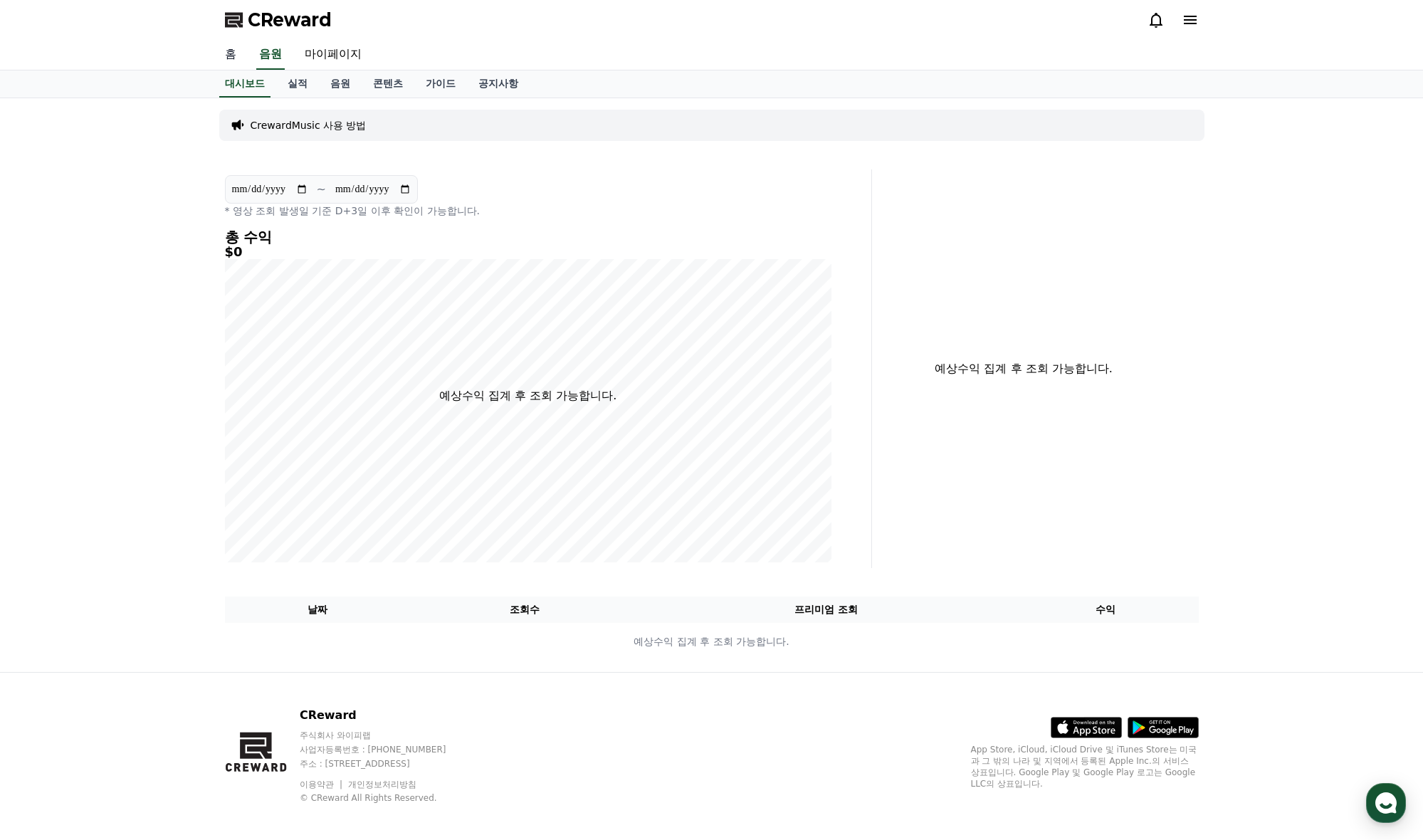
click at [229, 51] on link "홈" at bounding box center [230, 54] width 34 height 30
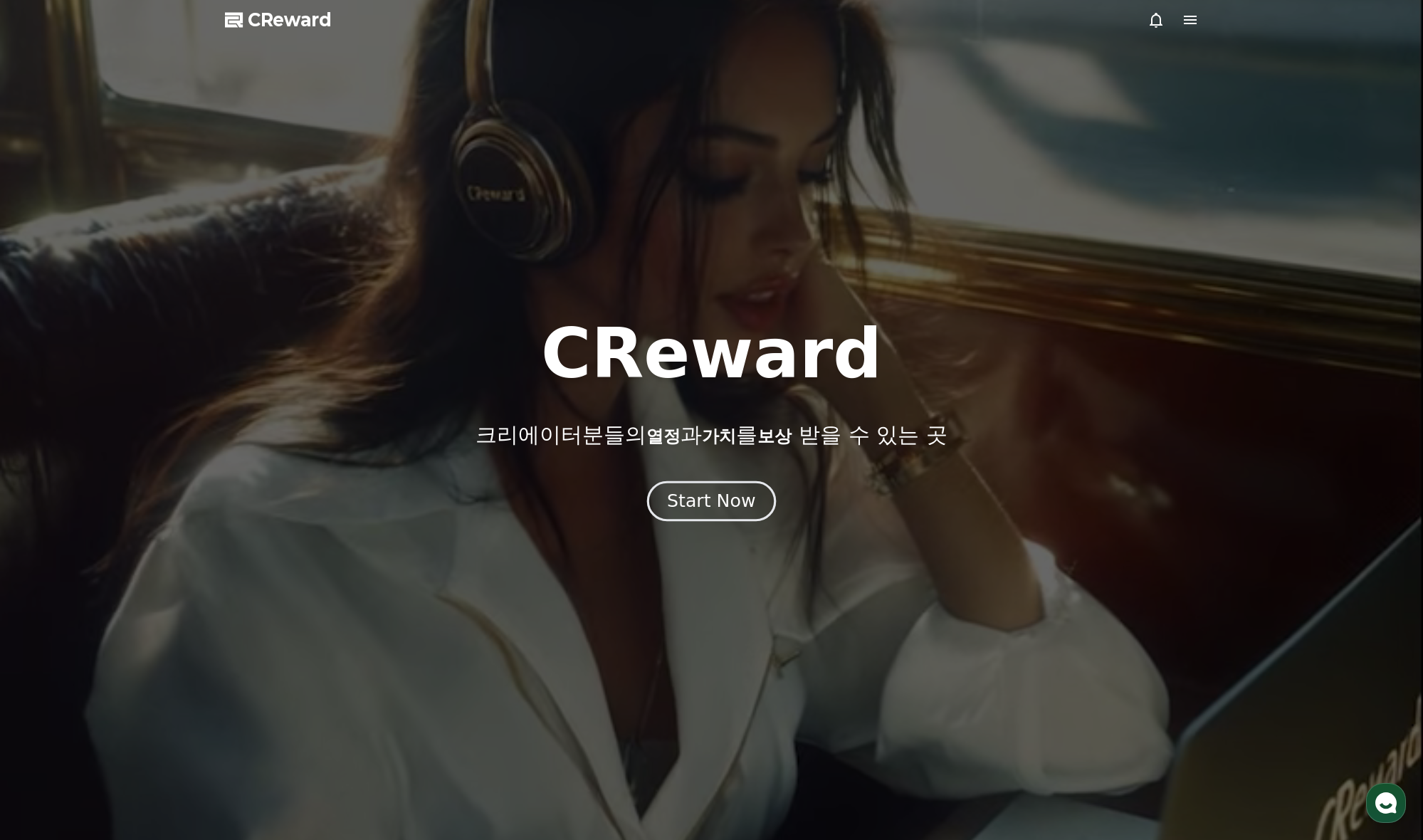
click at [716, 507] on div "Start Now" at bounding box center [711, 501] width 89 height 25
